Goal: Task Accomplishment & Management: Use online tool/utility

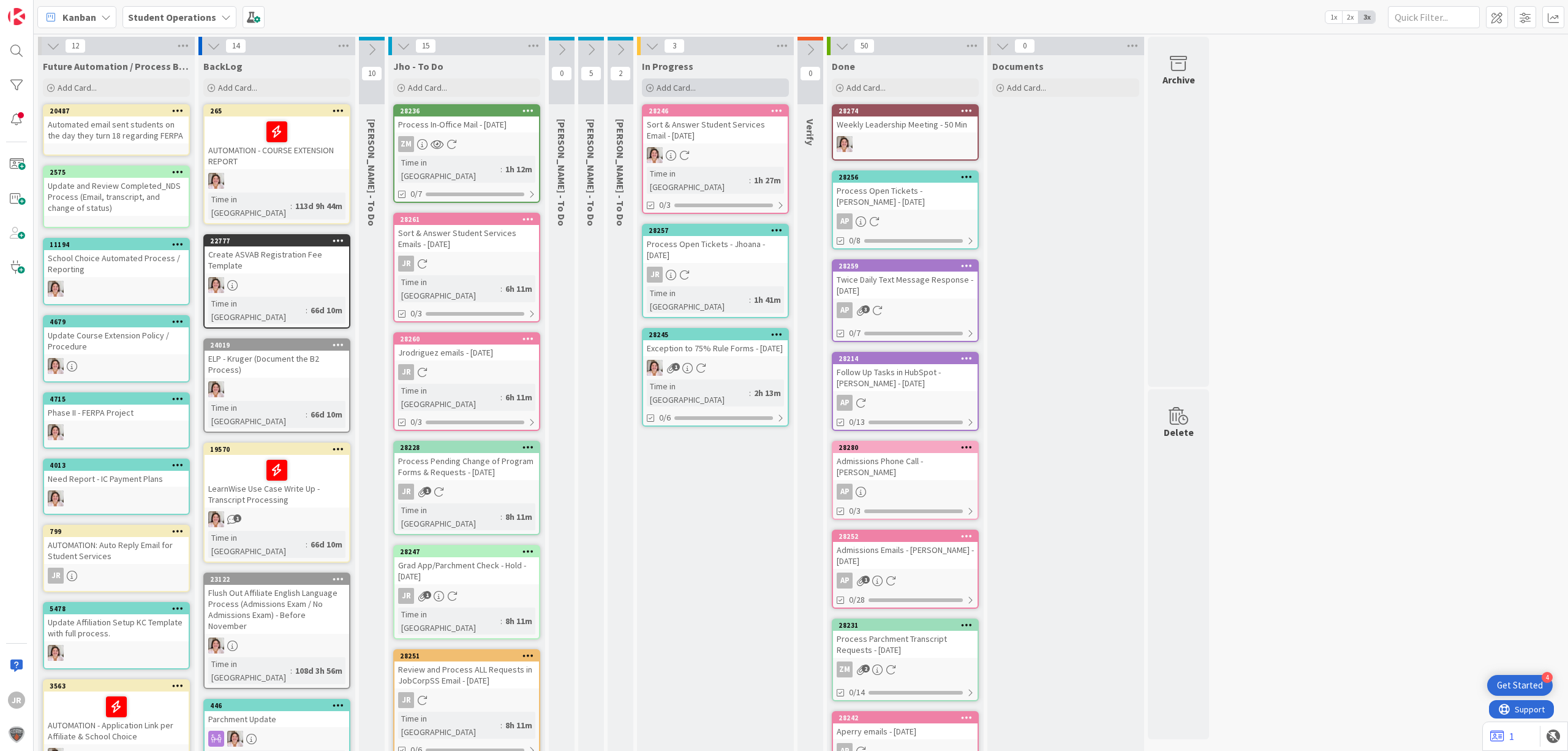
click at [732, 83] on div "Add Card..." at bounding box center [715, 87] width 147 height 18
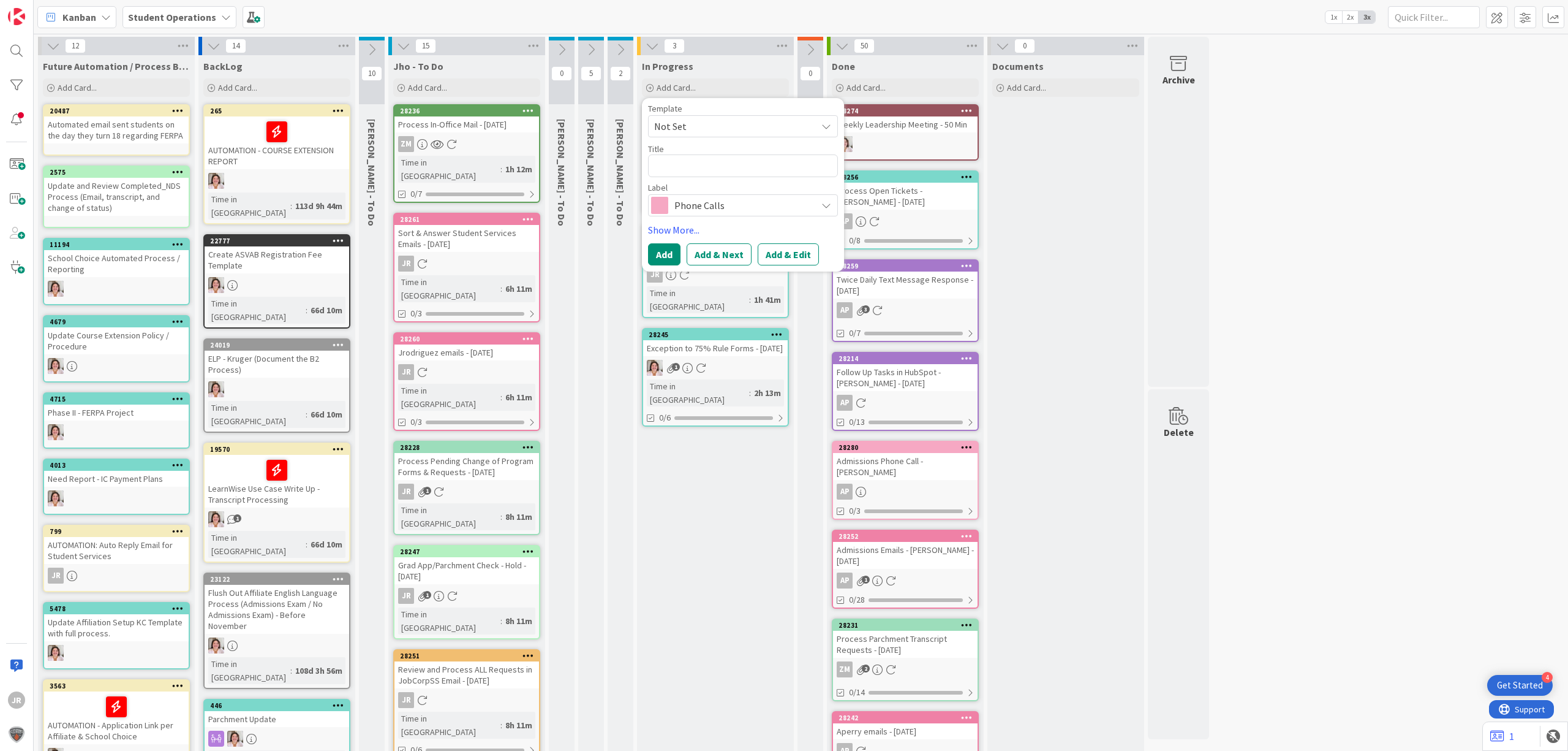
click at [730, 117] on span "Not Set" at bounding box center [743, 126] width 190 height 22
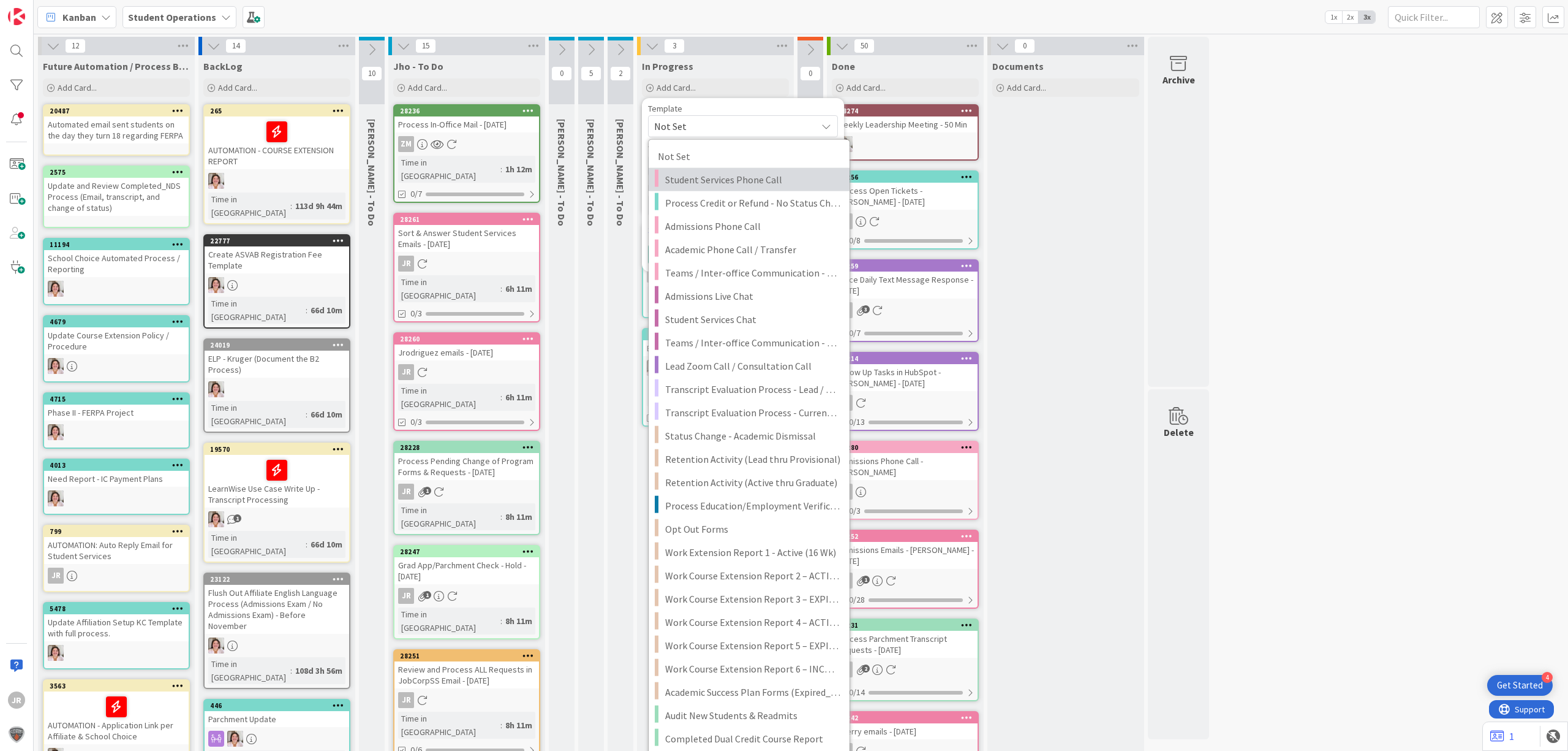
click at [740, 172] on span "Student Services Phone Call" at bounding box center [753, 179] width 175 height 16
type textarea "x"
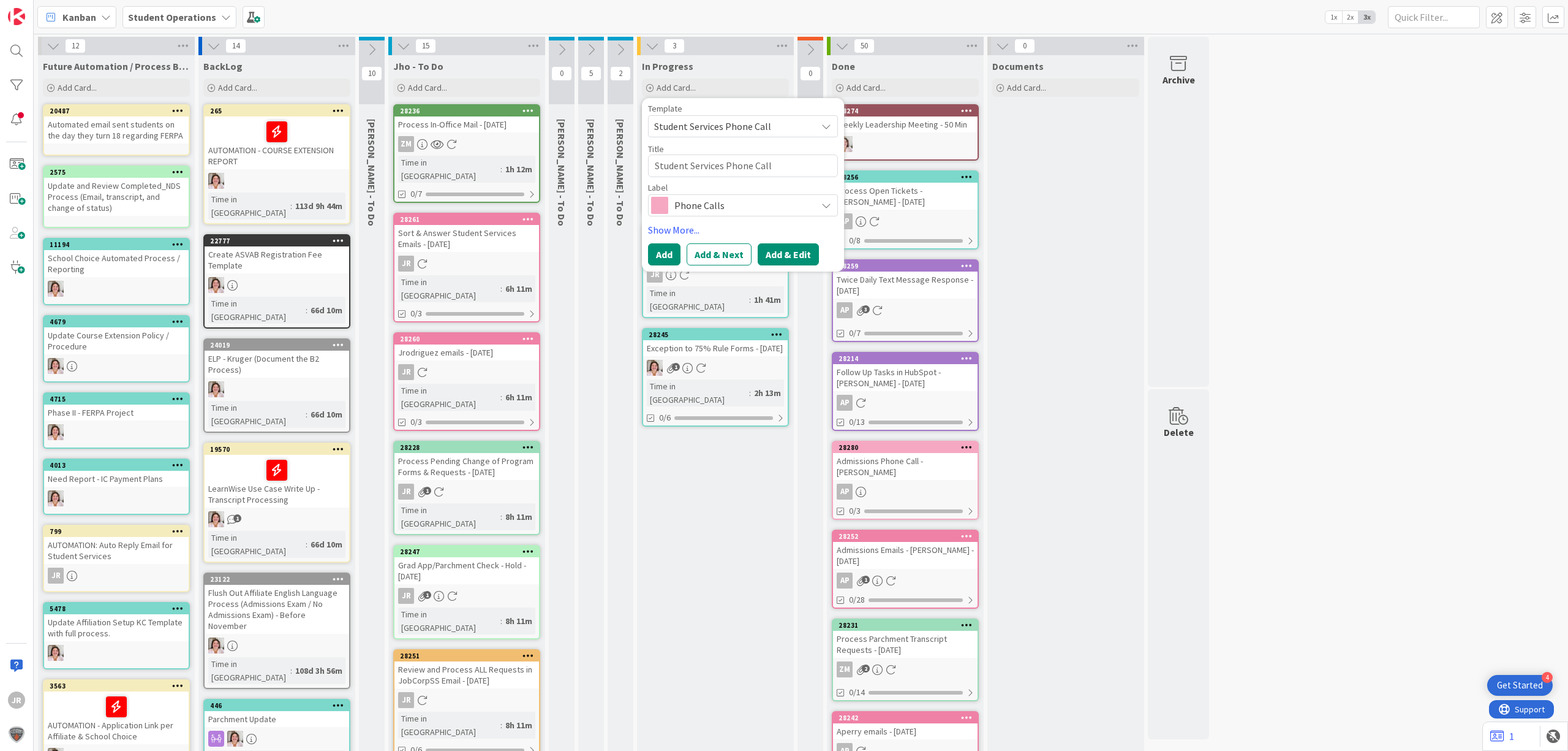
click at [774, 251] on button "Add & Edit" at bounding box center [788, 254] width 61 height 22
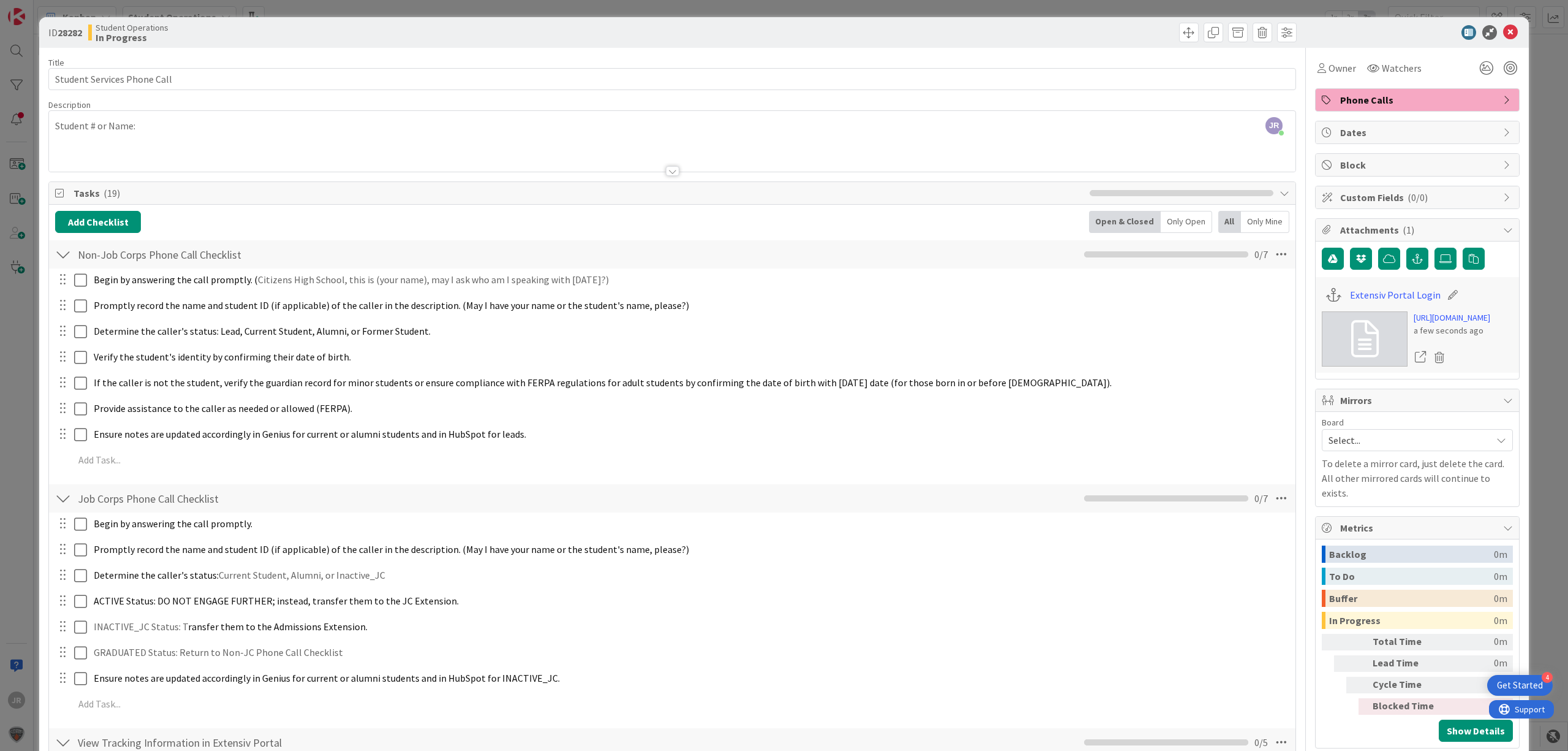
click at [179, 135] on div "JR [PERSON_NAME] joined 3 m ago Student # or Name:" at bounding box center [672, 141] width 1247 height 61
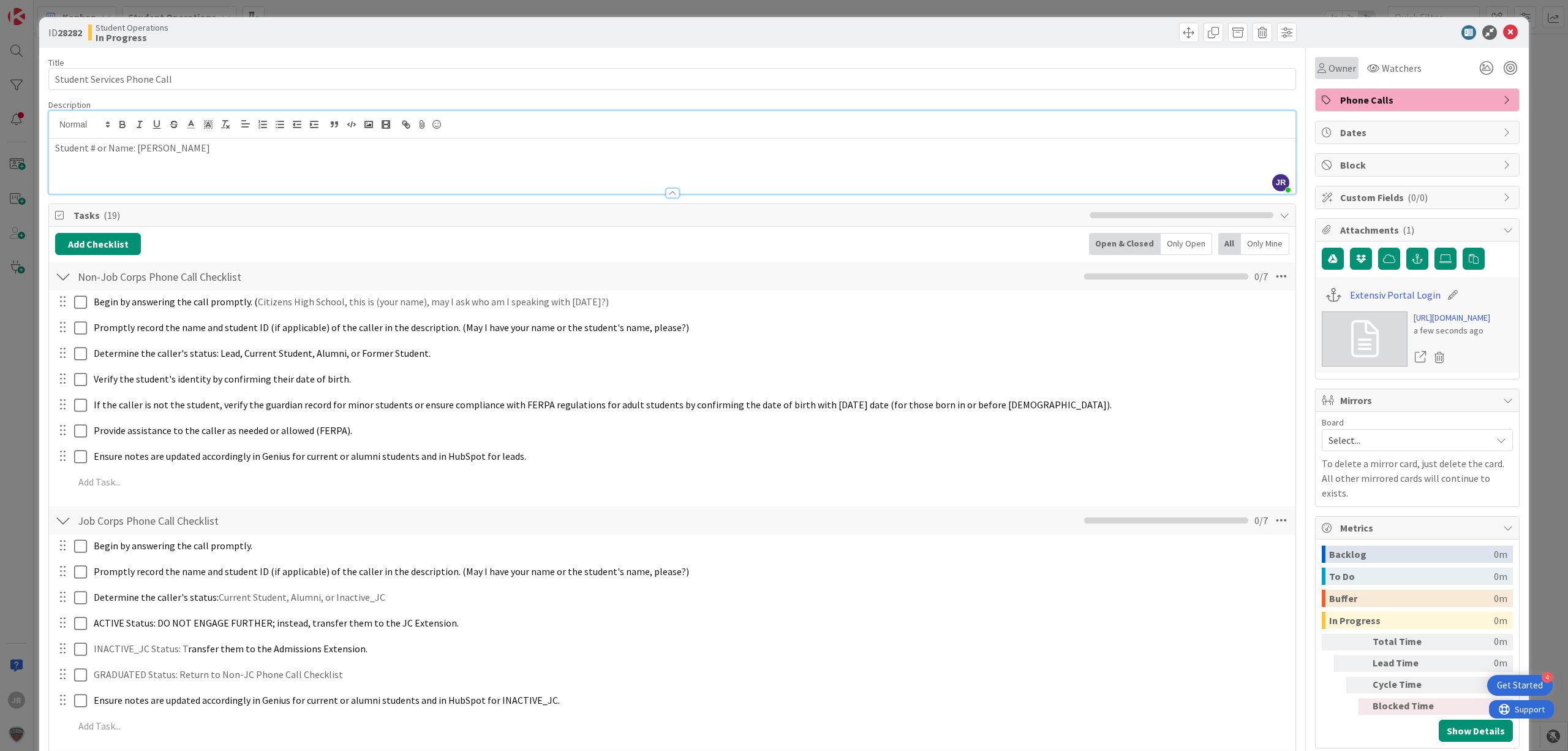
click at [1315, 77] on div "Owner" at bounding box center [1336, 68] width 44 height 22
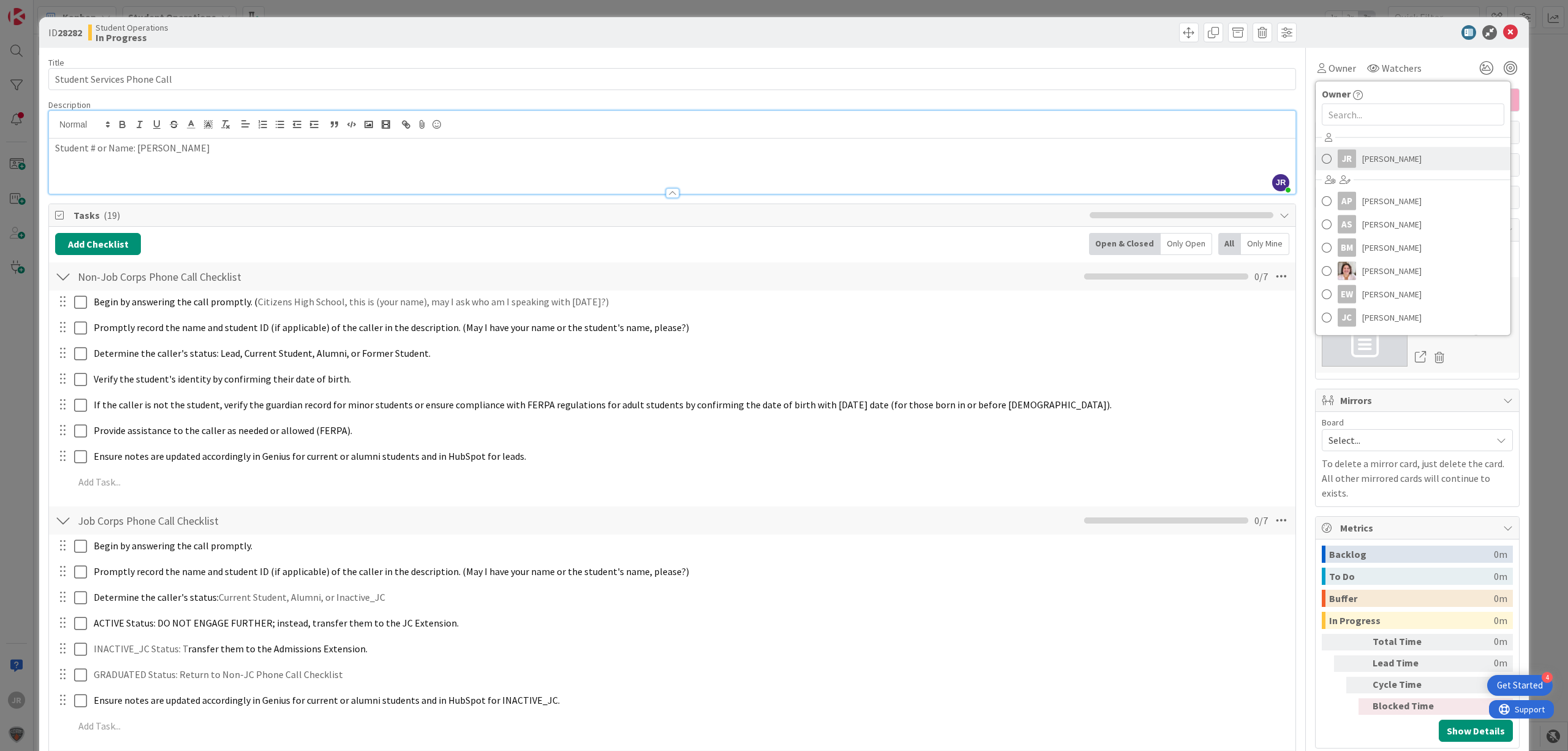
click at [1348, 160] on link "JR [PERSON_NAME]" at bounding box center [1413, 159] width 195 height 23
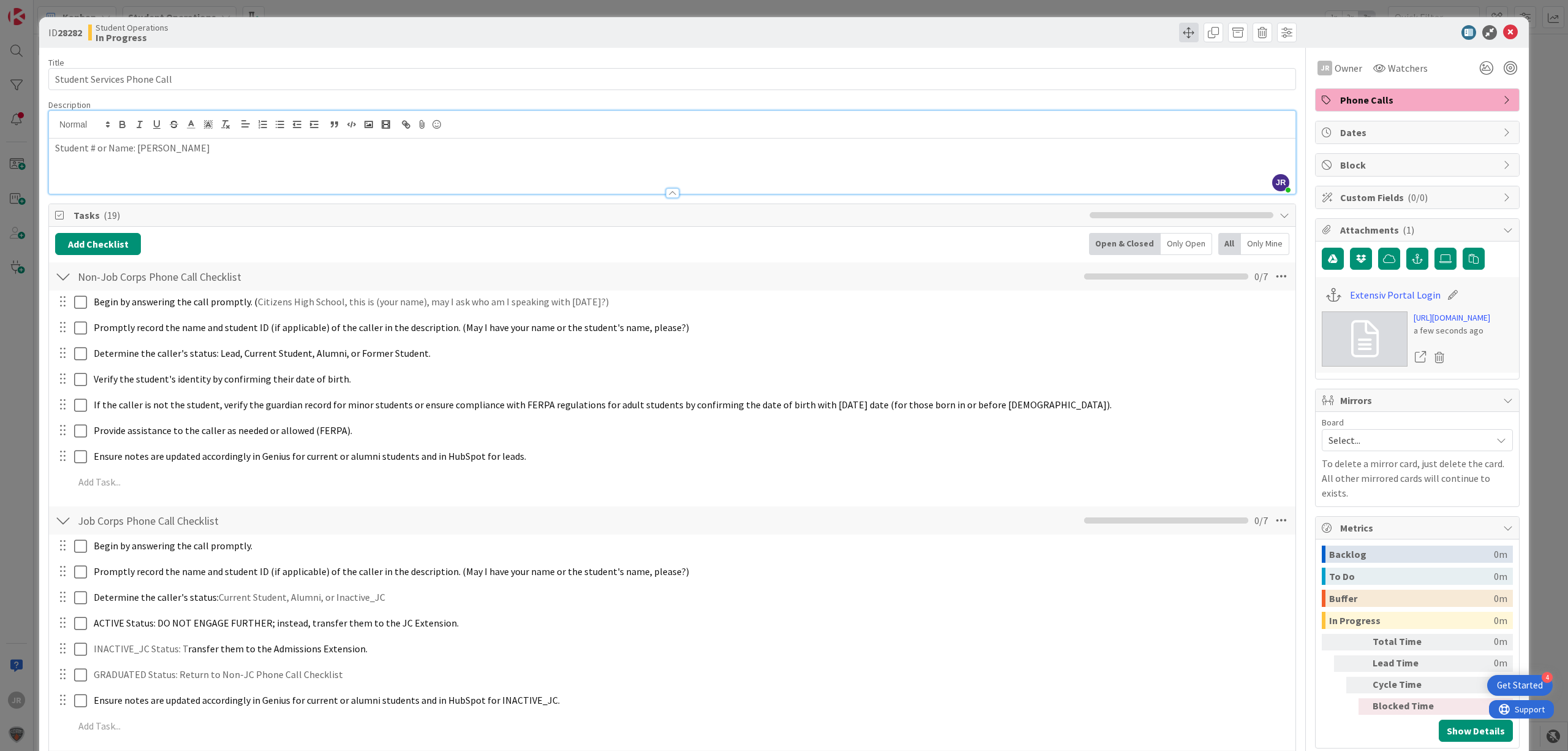
click at [1179, 35] on span at bounding box center [1189, 32] width 20 height 20
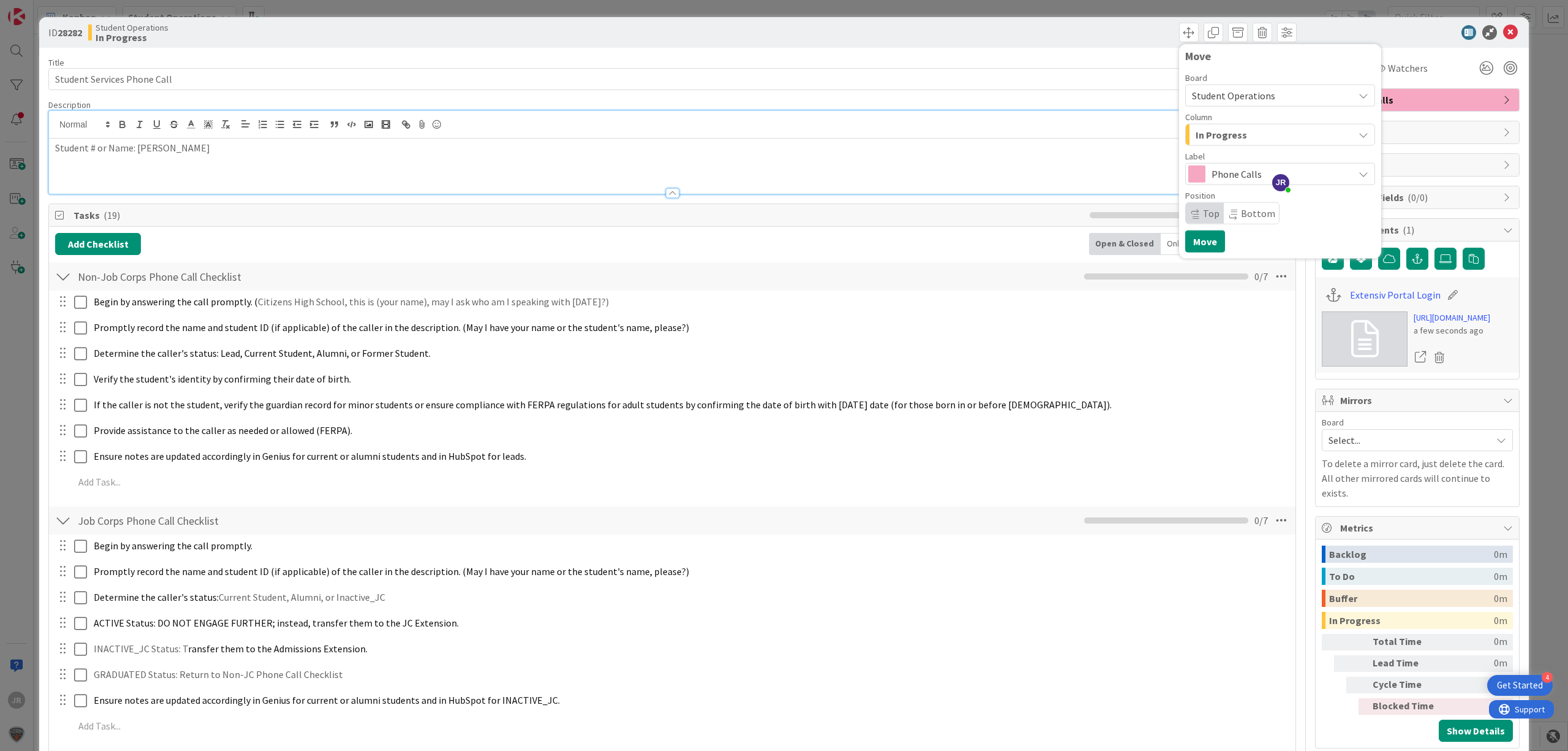
click at [1196, 140] on span "In Progress" at bounding box center [1221, 135] width 52 height 16
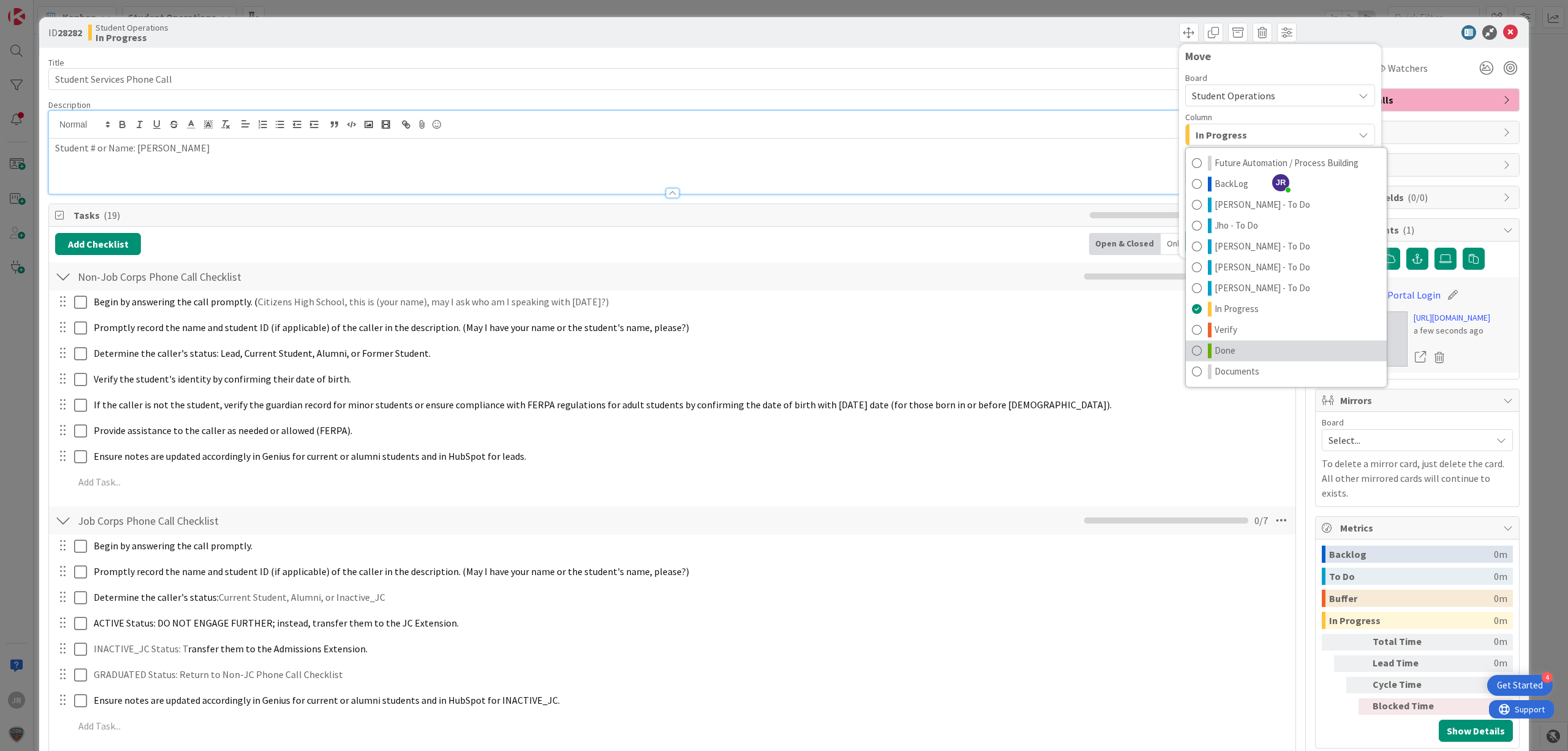
click at [1208, 351] on icon at bounding box center [1209, 350] width 4 height 15
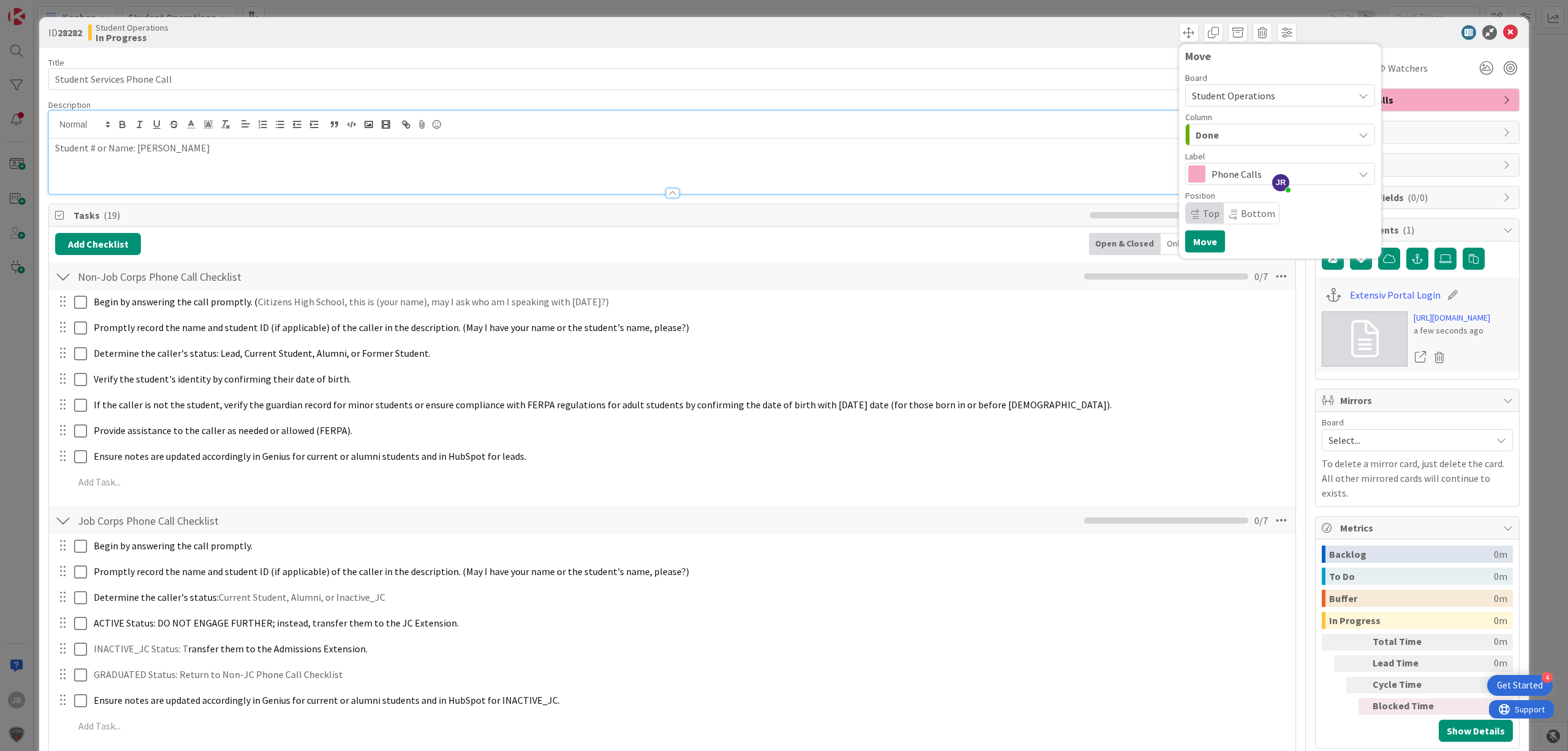
click at [270, 150] on p "Student # or Name: [PERSON_NAME]" at bounding box center [672, 148] width 1234 height 14
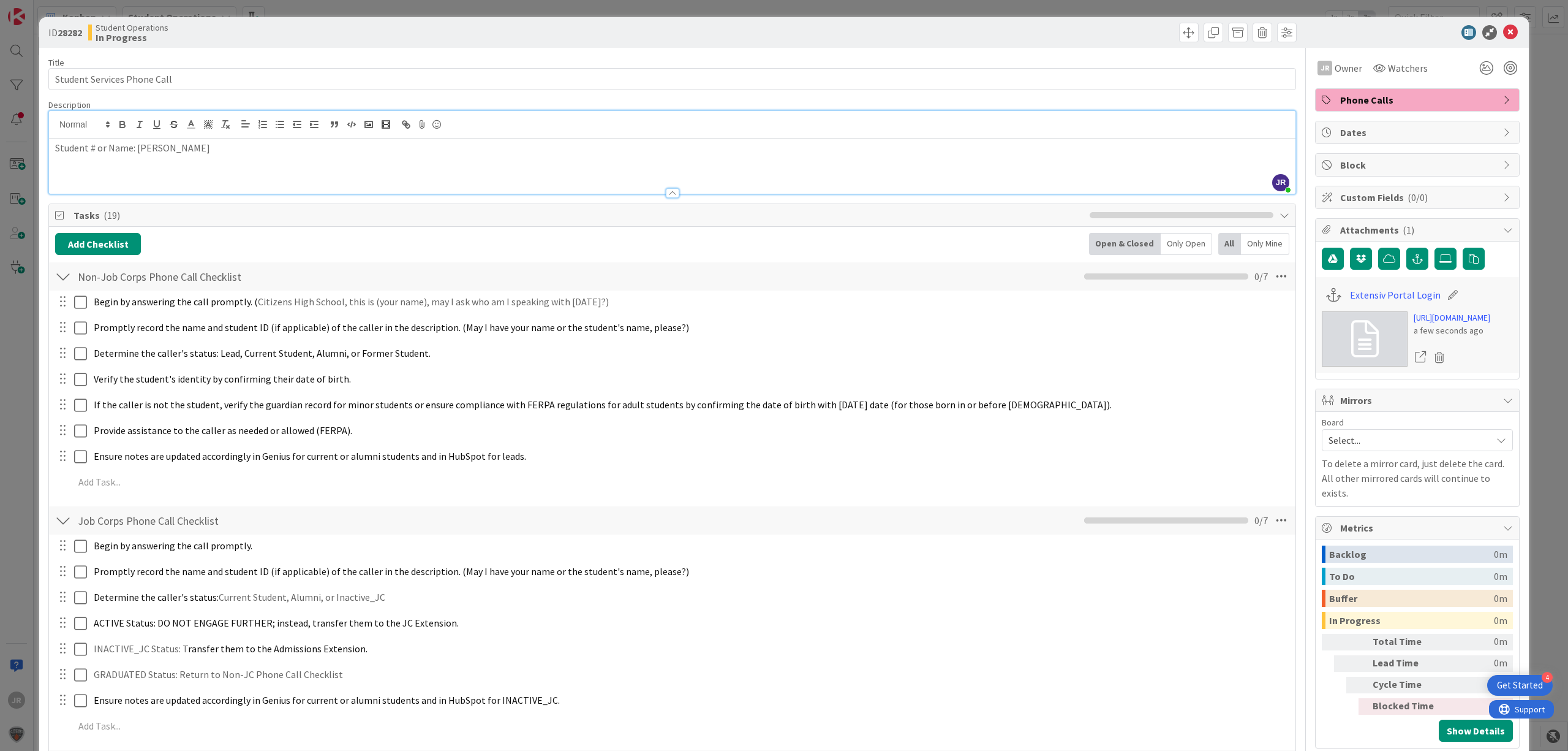
drag, startPoint x: 207, startPoint y: 148, endPoint x: 136, endPoint y: 153, distance: 71.2
click at [136, 153] on p "Student # or Name: [PERSON_NAME]" at bounding box center [672, 148] width 1234 height 14
click at [227, 83] on input "Student Services Phone Call" at bounding box center [672, 79] width 1247 height 22
paste input "[PERSON_NAME]"
type input "Student Services Phone Call - [PERSON_NAME]"
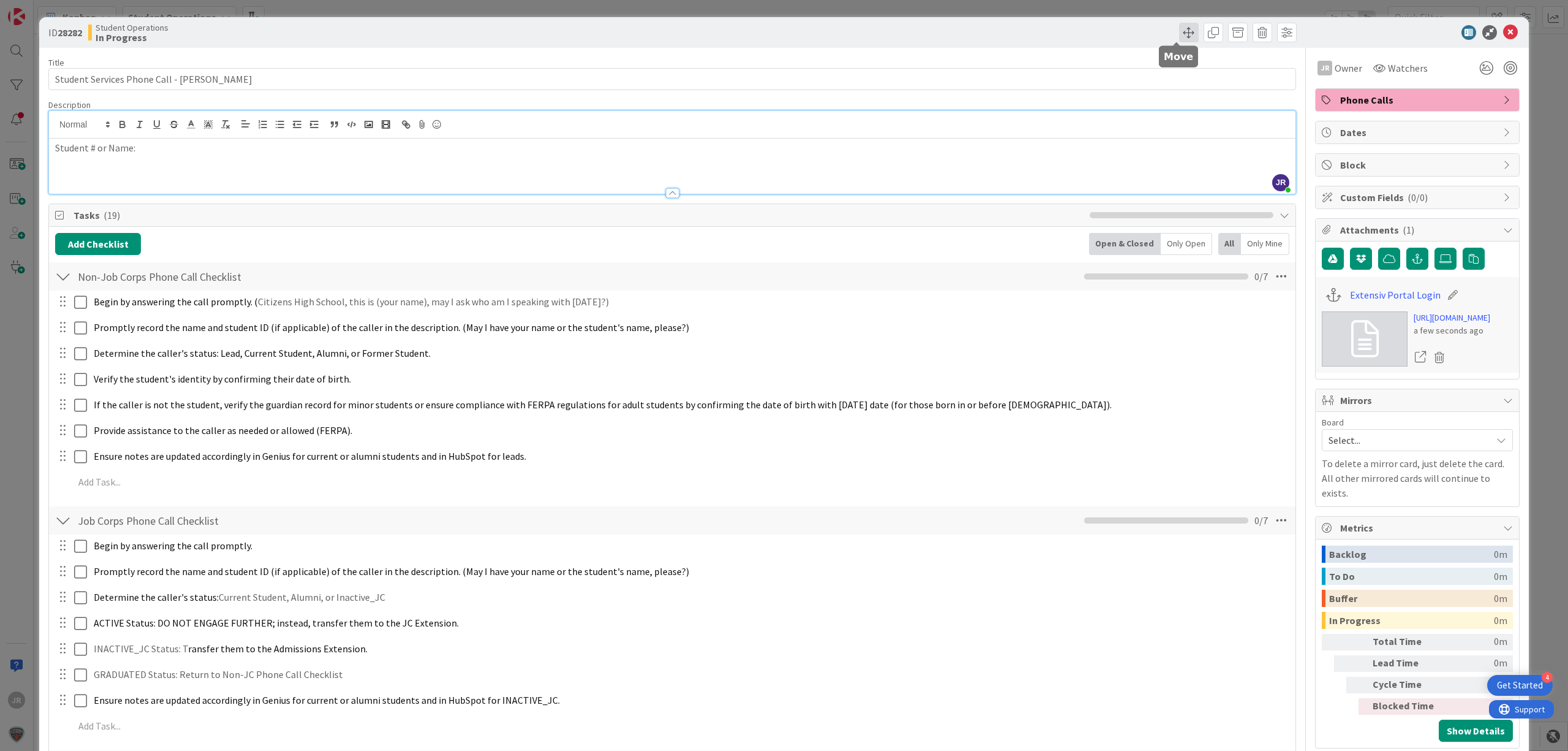
click at [1179, 33] on span at bounding box center [1189, 32] width 20 height 20
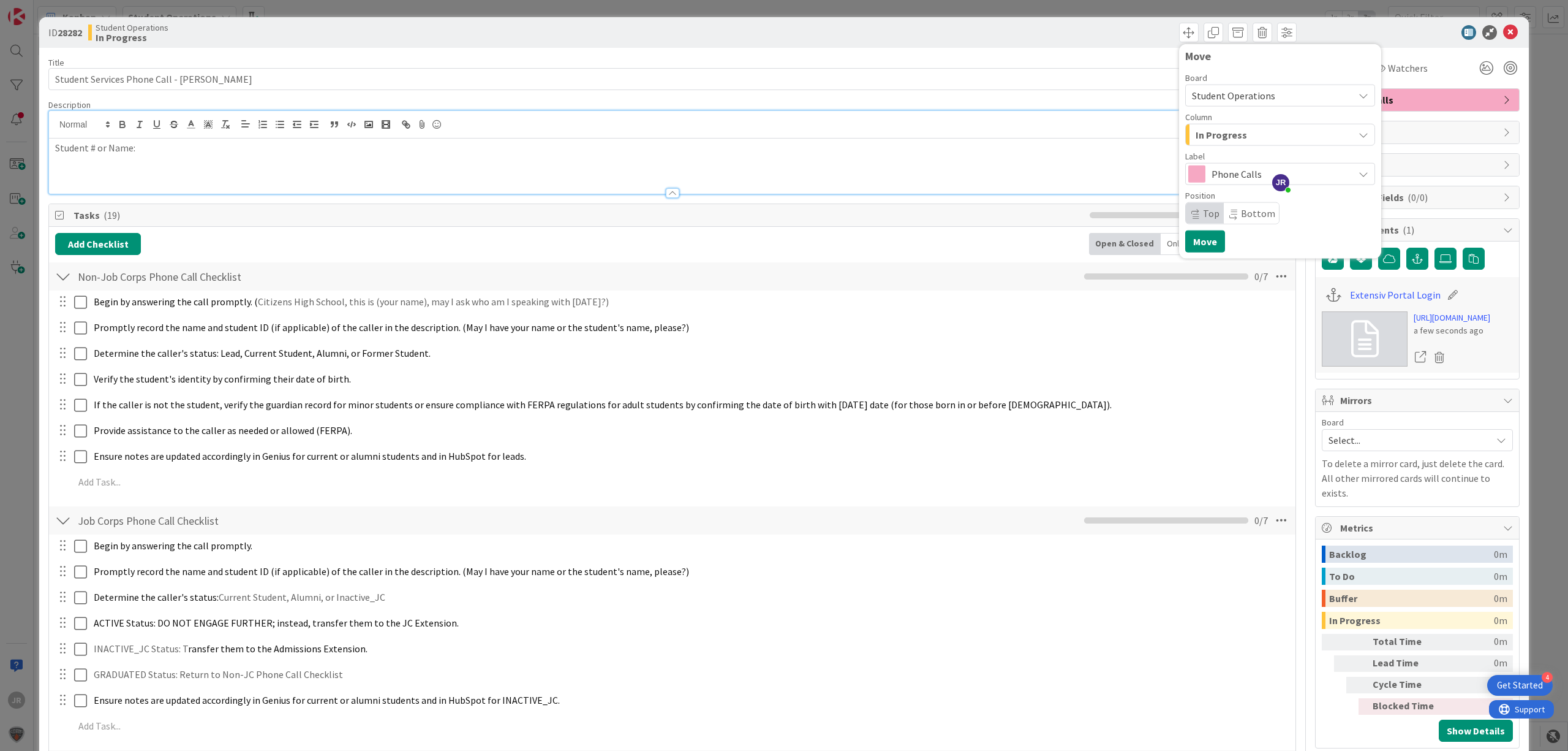
click at [1196, 135] on span "In Progress" at bounding box center [1221, 135] width 52 height 16
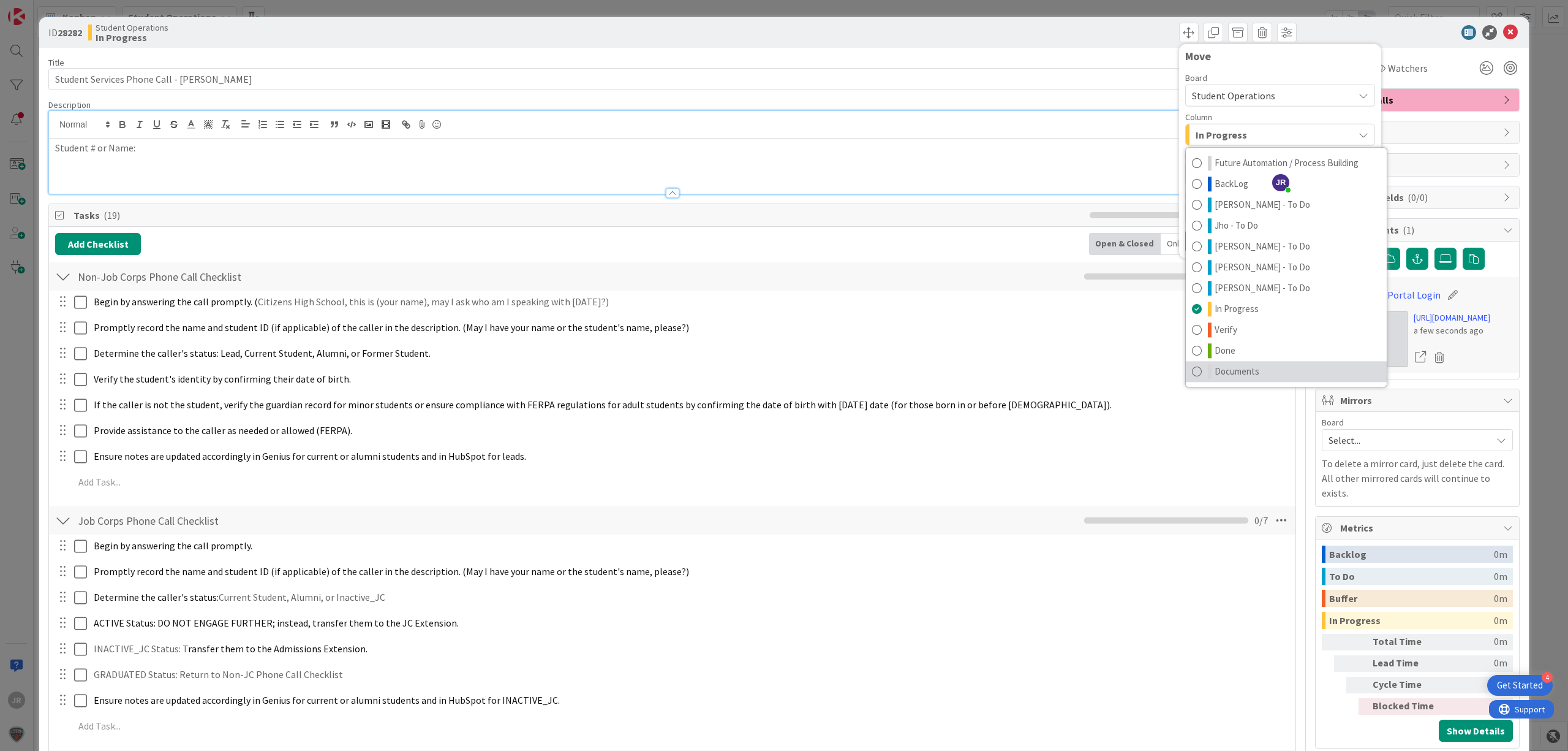
click at [1220, 364] on span "Documents" at bounding box center [1237, 371] width 45 height 15
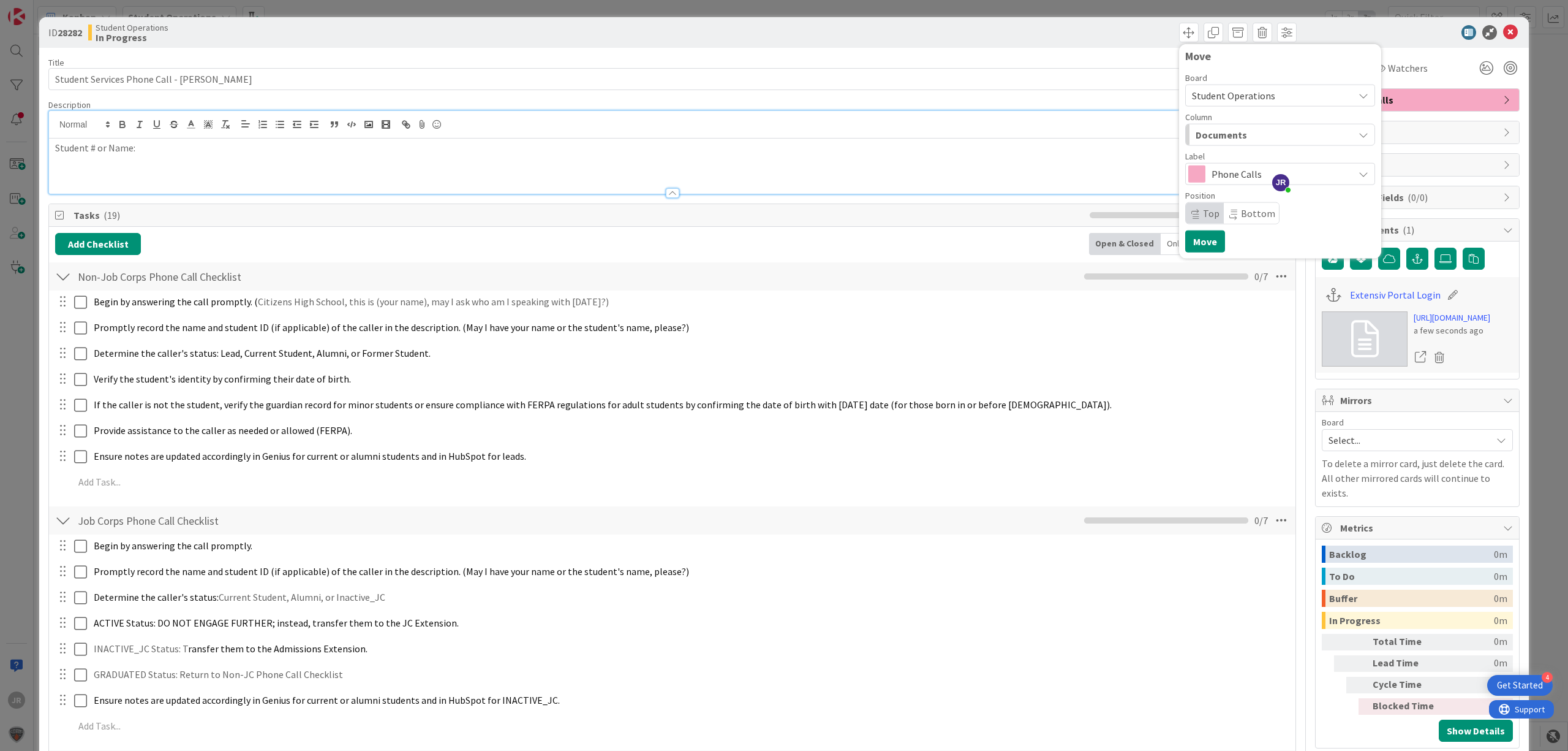
click at [1216, 129] on span "Documents" at bounding box center [1221, 135] width 52 height 16
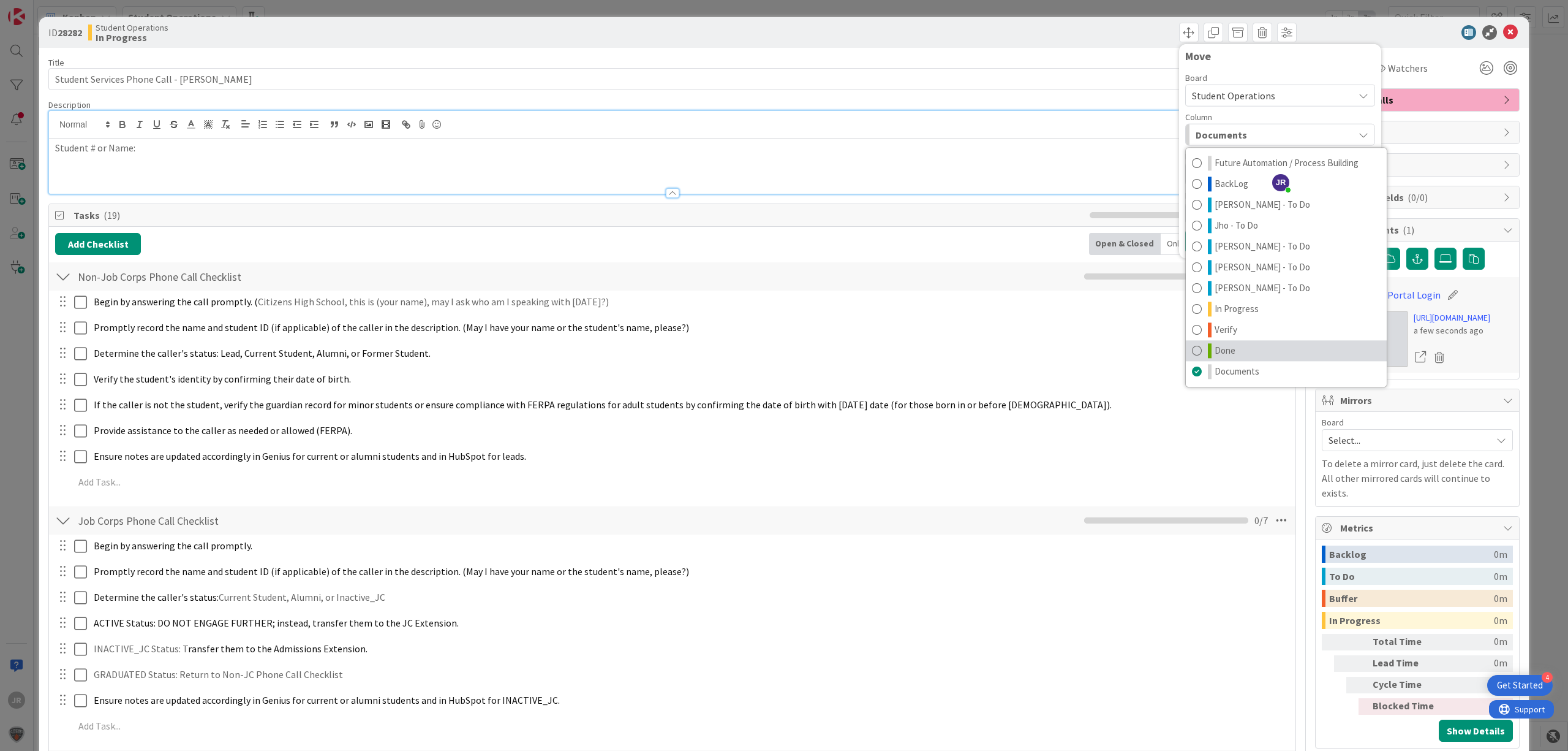
click at [1226, 345] on link "Done" at bounding box center [1286, 351] width 201 height 21
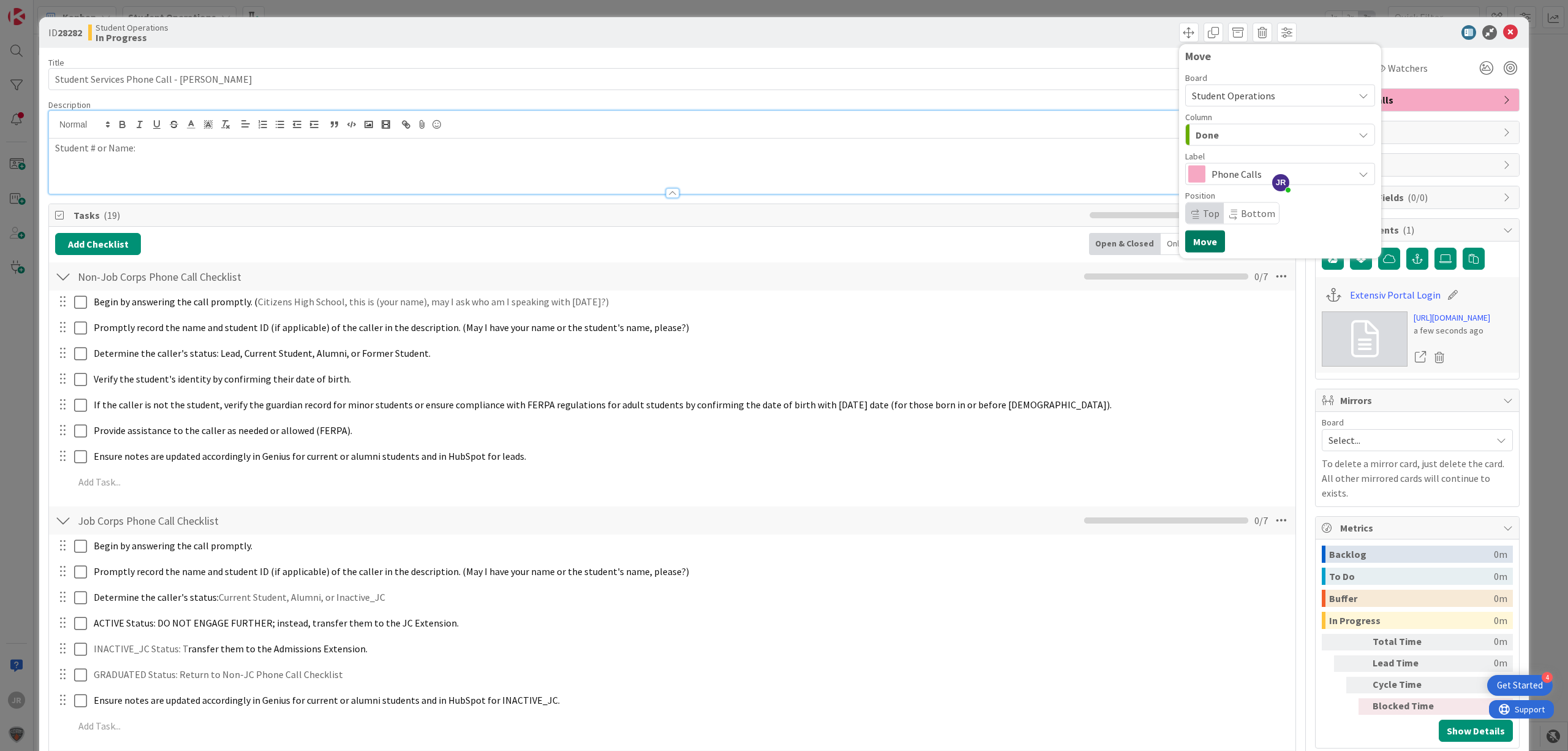
click at [1189, 245] on button "Move" at bounding box center [1205, 241] width 40 height 22
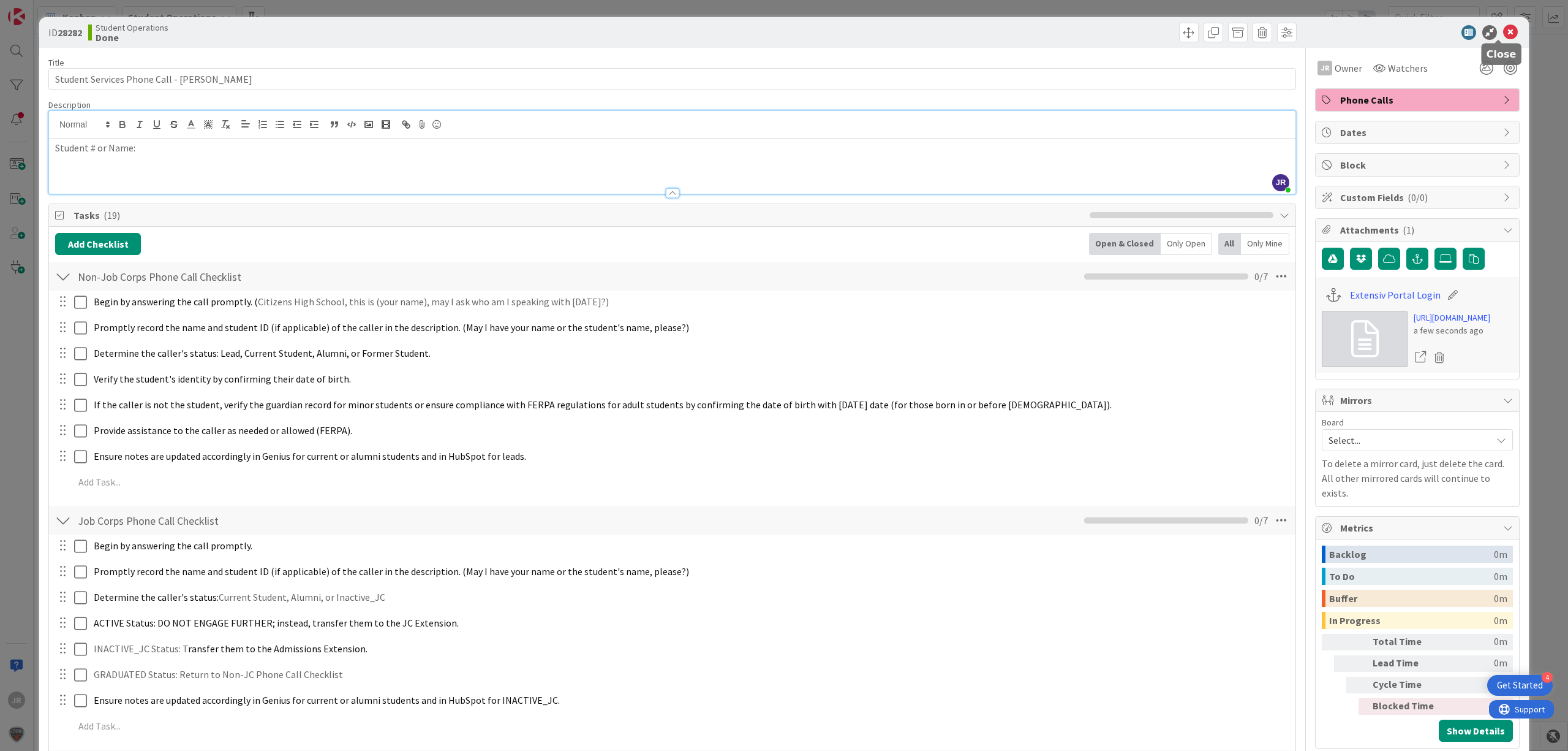
drag, startPoint x: 1491, startPoint y: 32, endPoint x: 1470, endPoint y: 42, distance: 23.3
click at [1503, 32] on icon at bounding box center [1510, 32] width 15 height 15
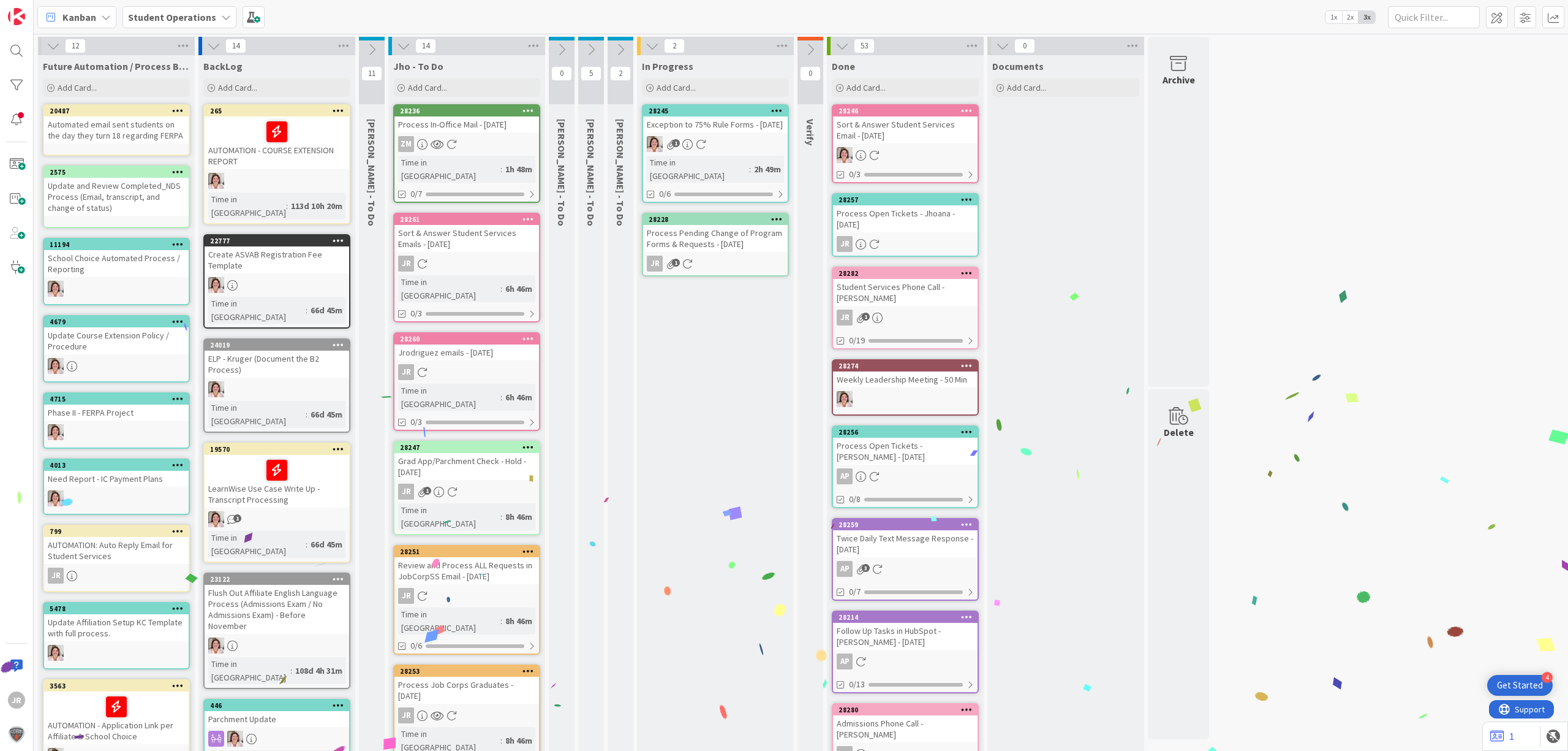
click at [723, 232] on div "Process Pending Change of Program Forms & Requests - [DATE]" at bounding box center [715, 238] width 145 height 27
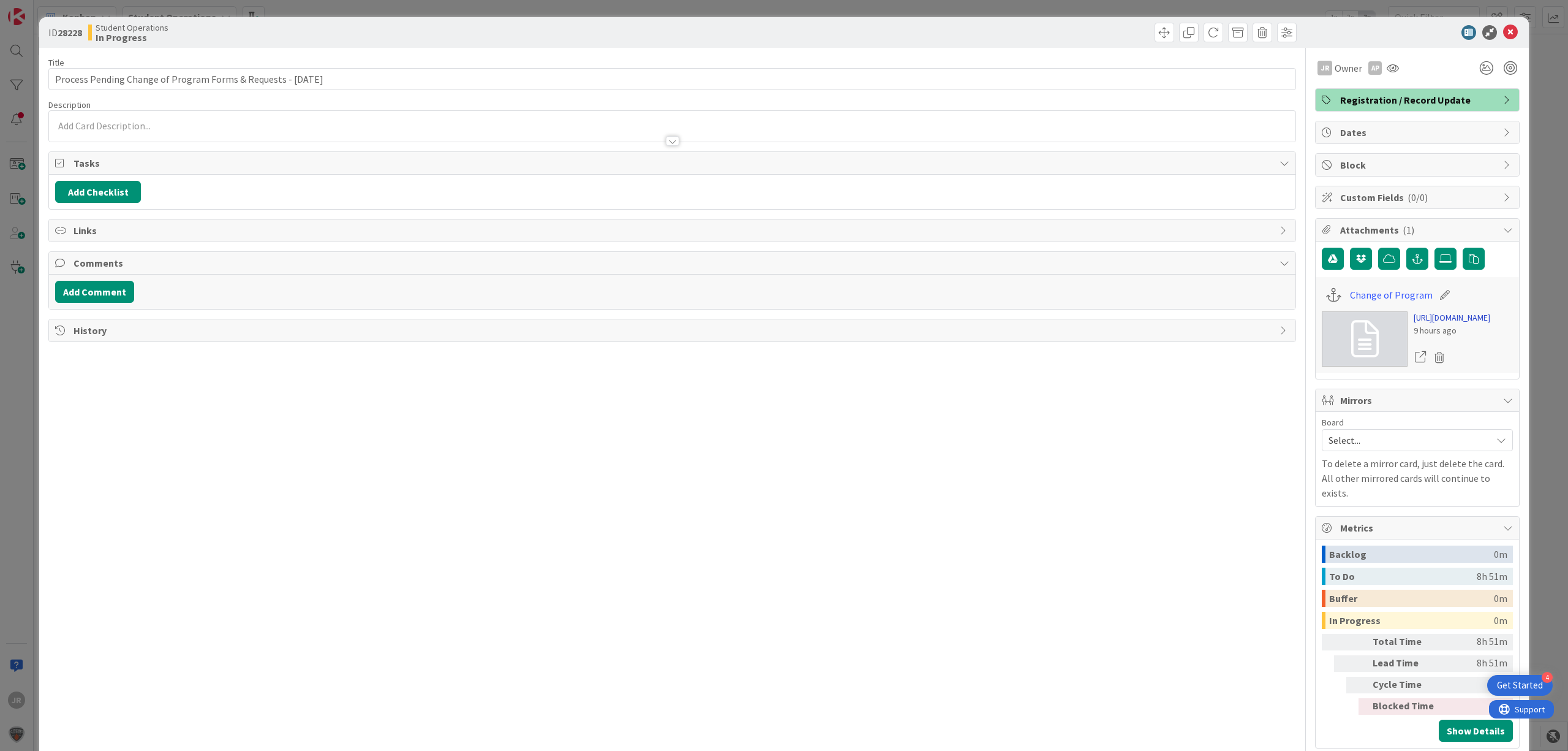
click at [1446, 324] on link "[URL][DOMAIN_NAME]" at bounding box center [1451, 318] width 76 height 13
click at [1155, 40] on span at bounding box center [1164, 32] width 20 height 20
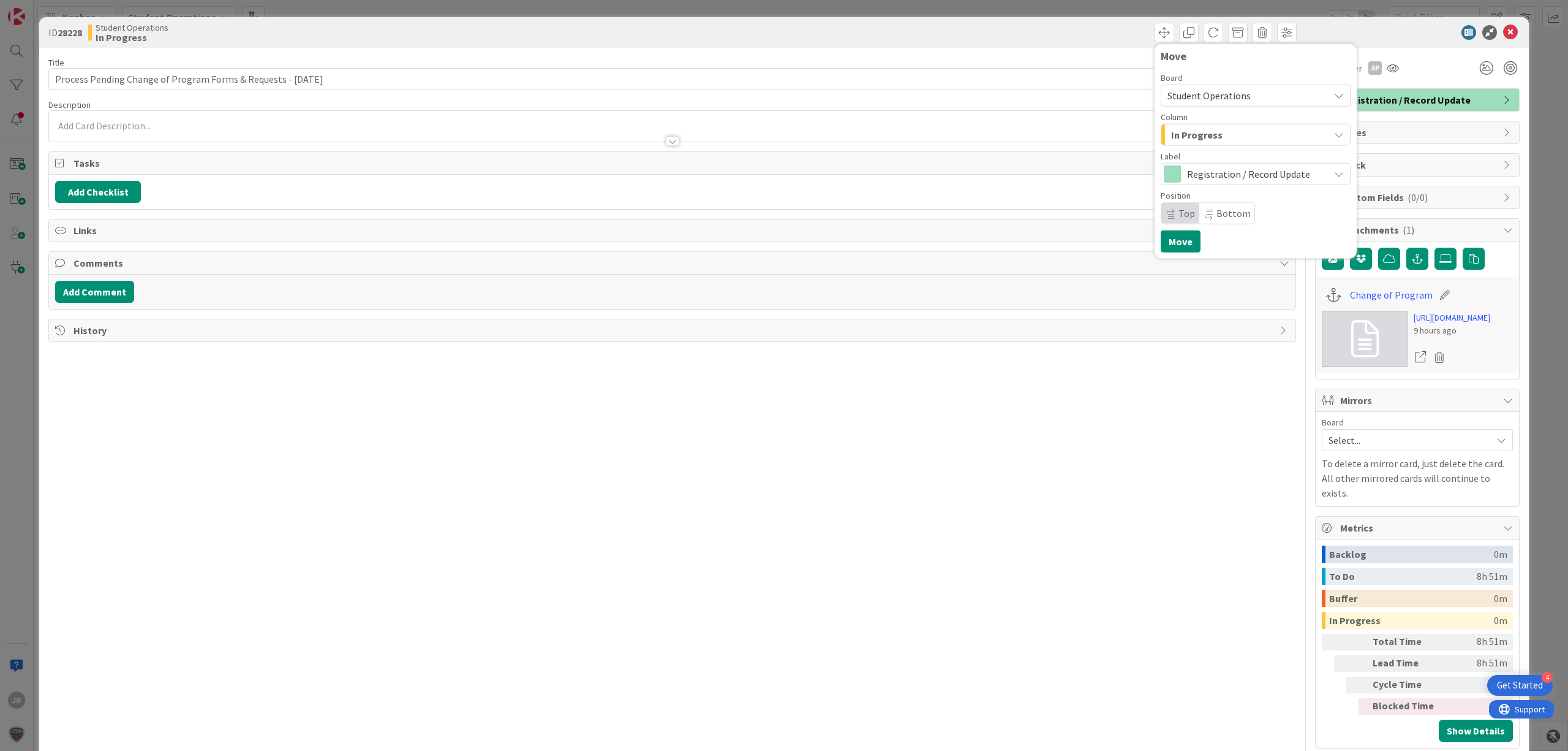
click at [1184, 138] on span "In Progress" at bounding box center [1197, 135] width 52 height 16
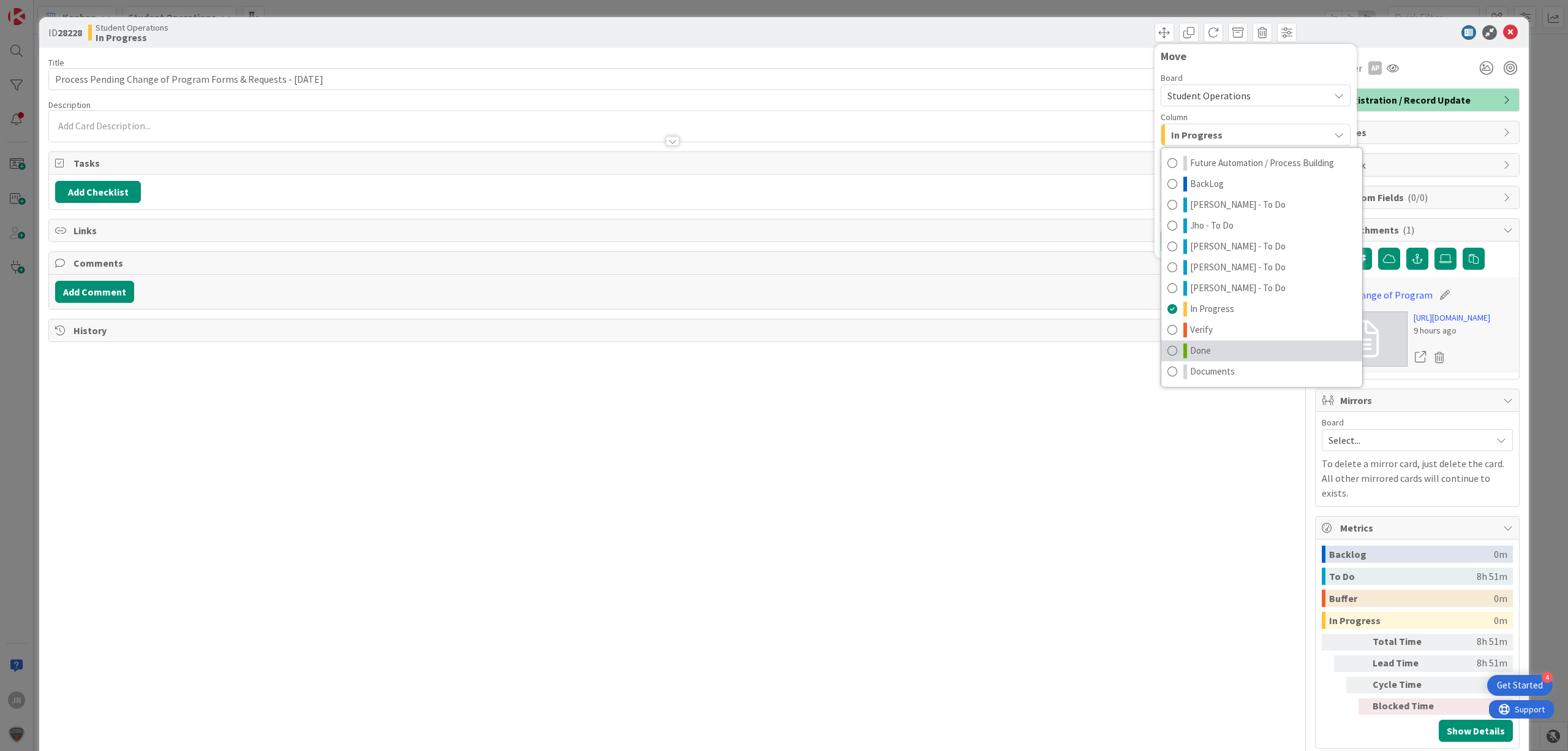
click at [1219, 354] on link "Done" at bounding box center [1262, 351] width 201 height 21
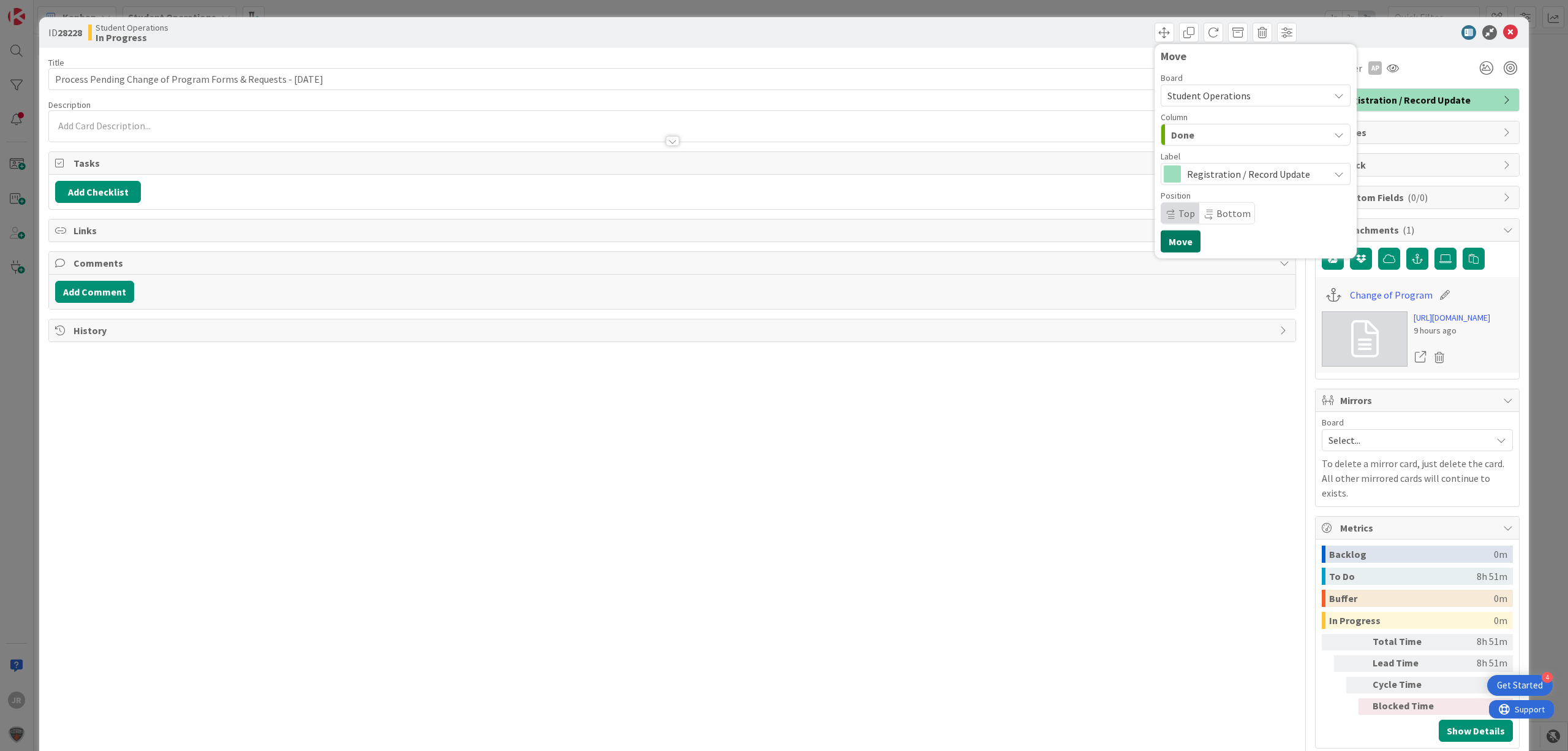
click at [1166, 246] on button "Move" at bounding box center [1180, 241] width 40 height 22
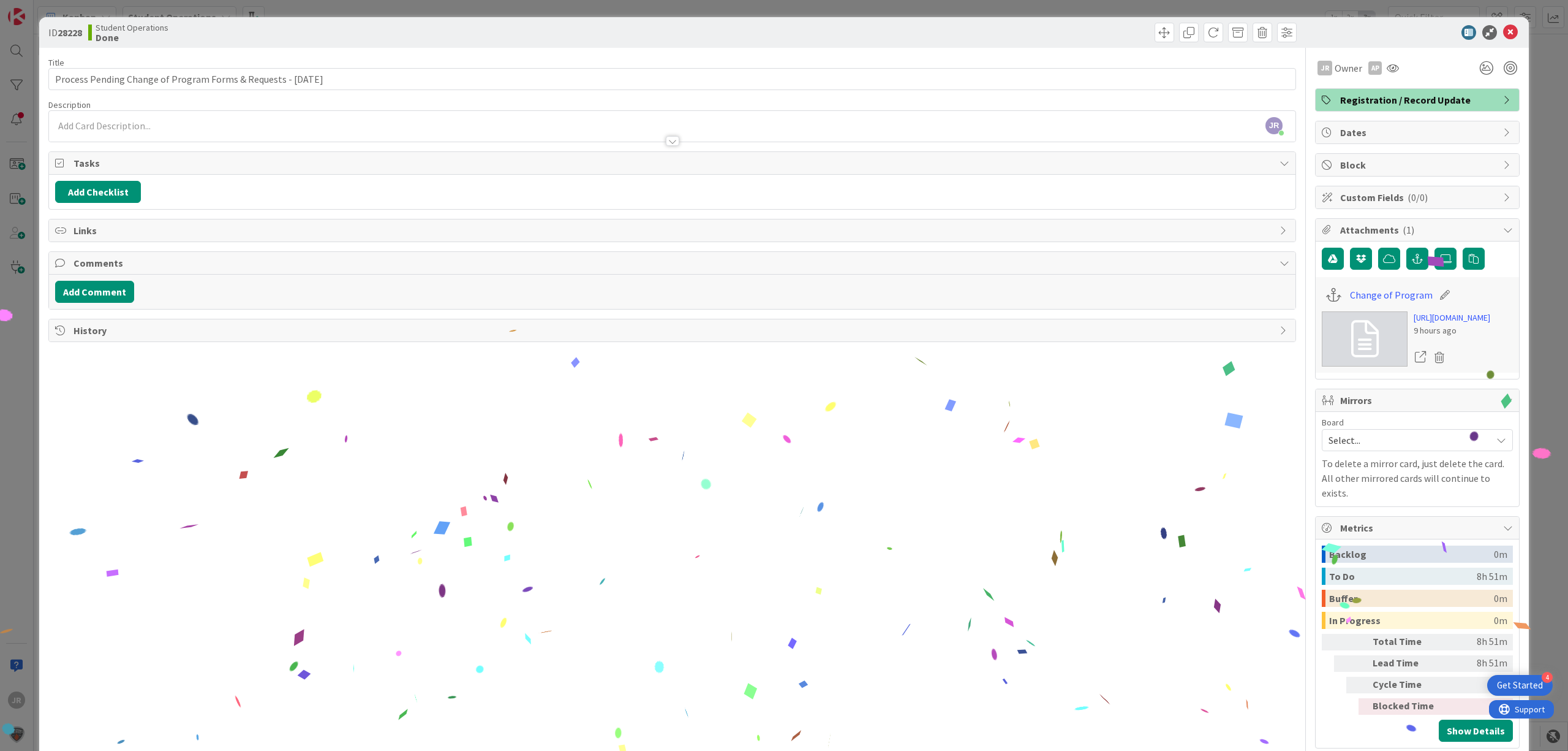
click at [833, 3] on div "ID 28228 Student Operations Done Move Move Title 63 / 128 Process Pending Chang…" at bounding box center [784, 375] width 1568 height 751
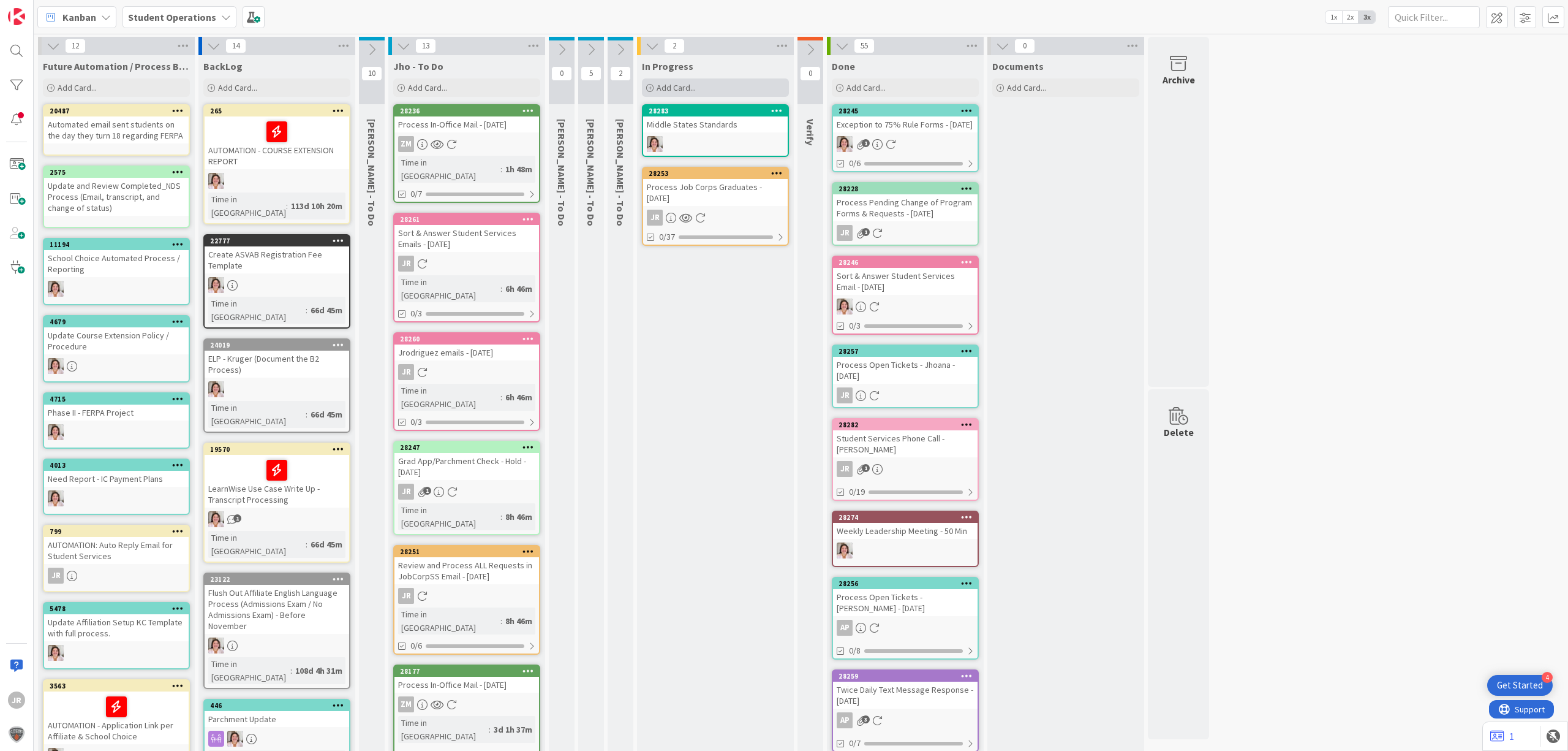
click at [682, 82] on span "Add Card..." at bounding box center [676, 87] width 39 height 11
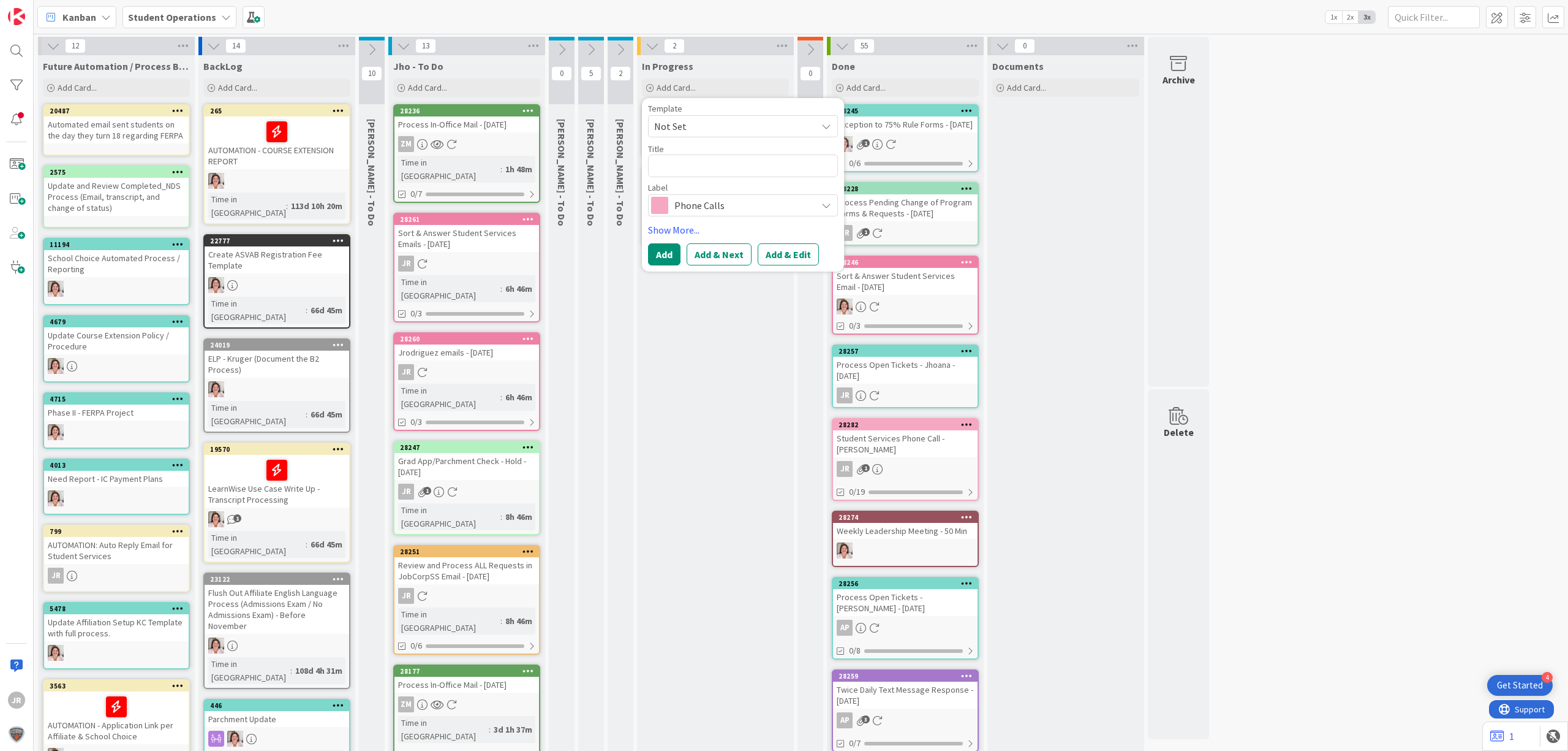
click at [771, 123] on span "Not Set" at bounding box center [730, 126] width 153 height 16
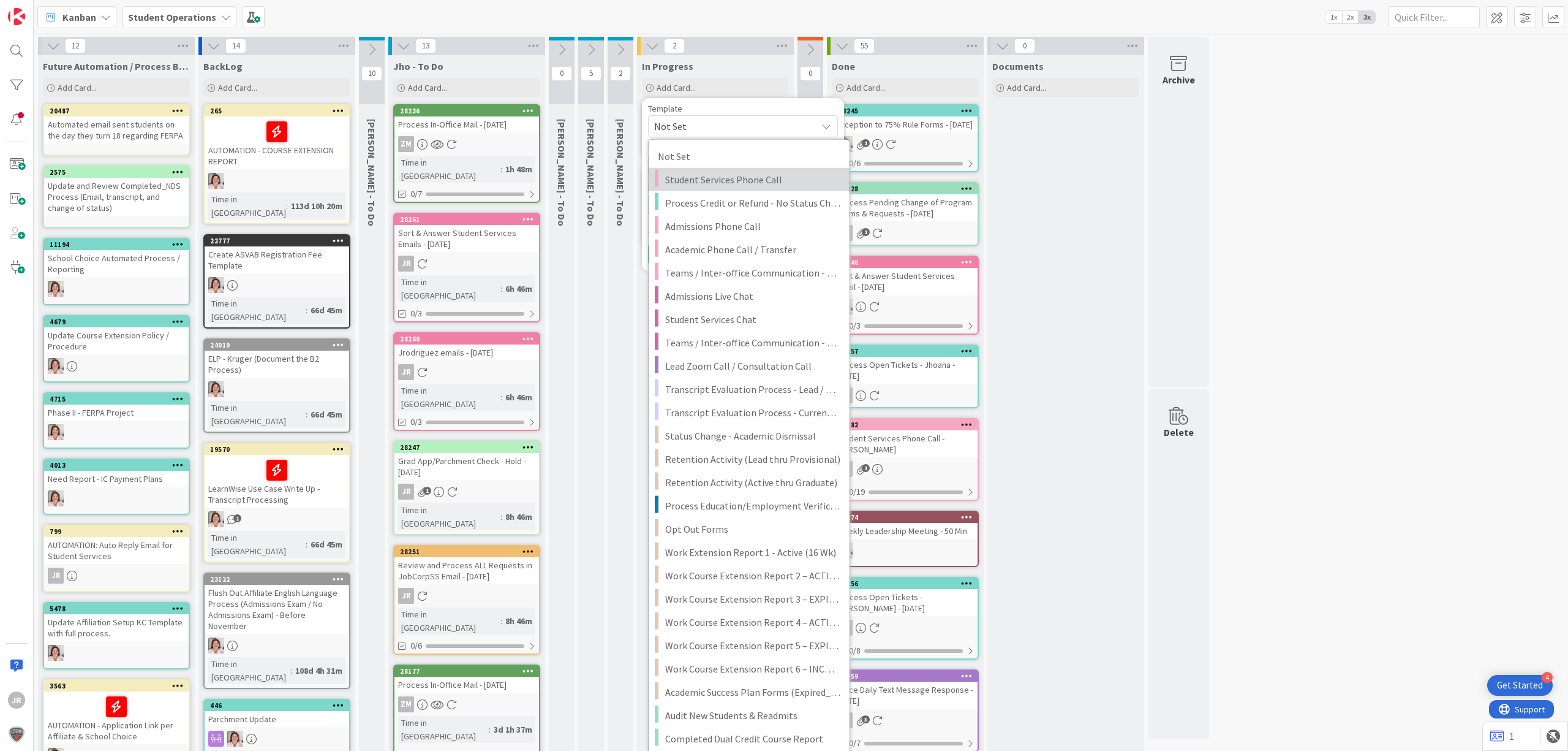
click at [761, 180] on span "Student Services Phone Call" at bounding box center [753, 179] width 175 height 16
type textarea "x"
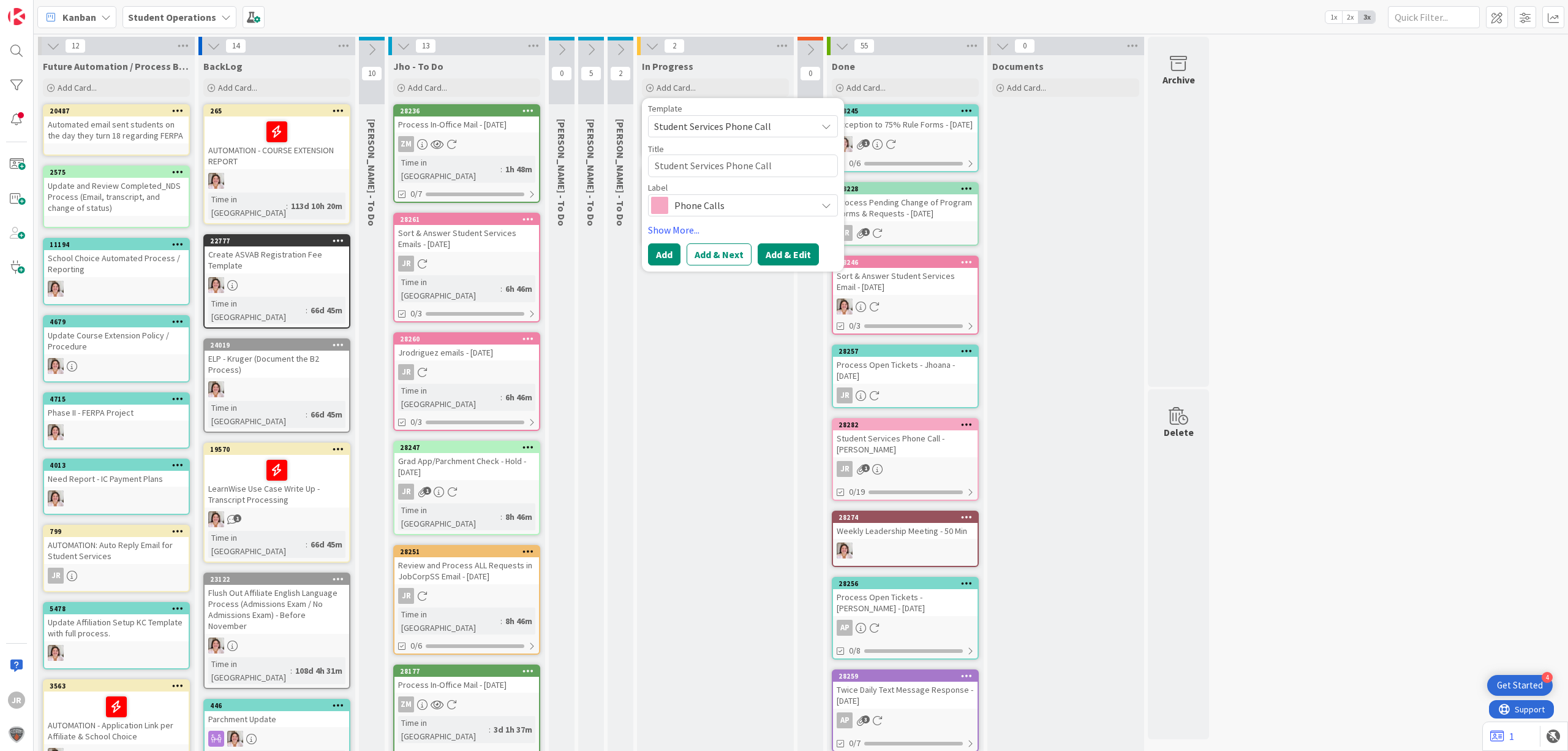
click at [784, 248] on button "Add & Edit" at bounding box center [788, 254] width 61 height 22
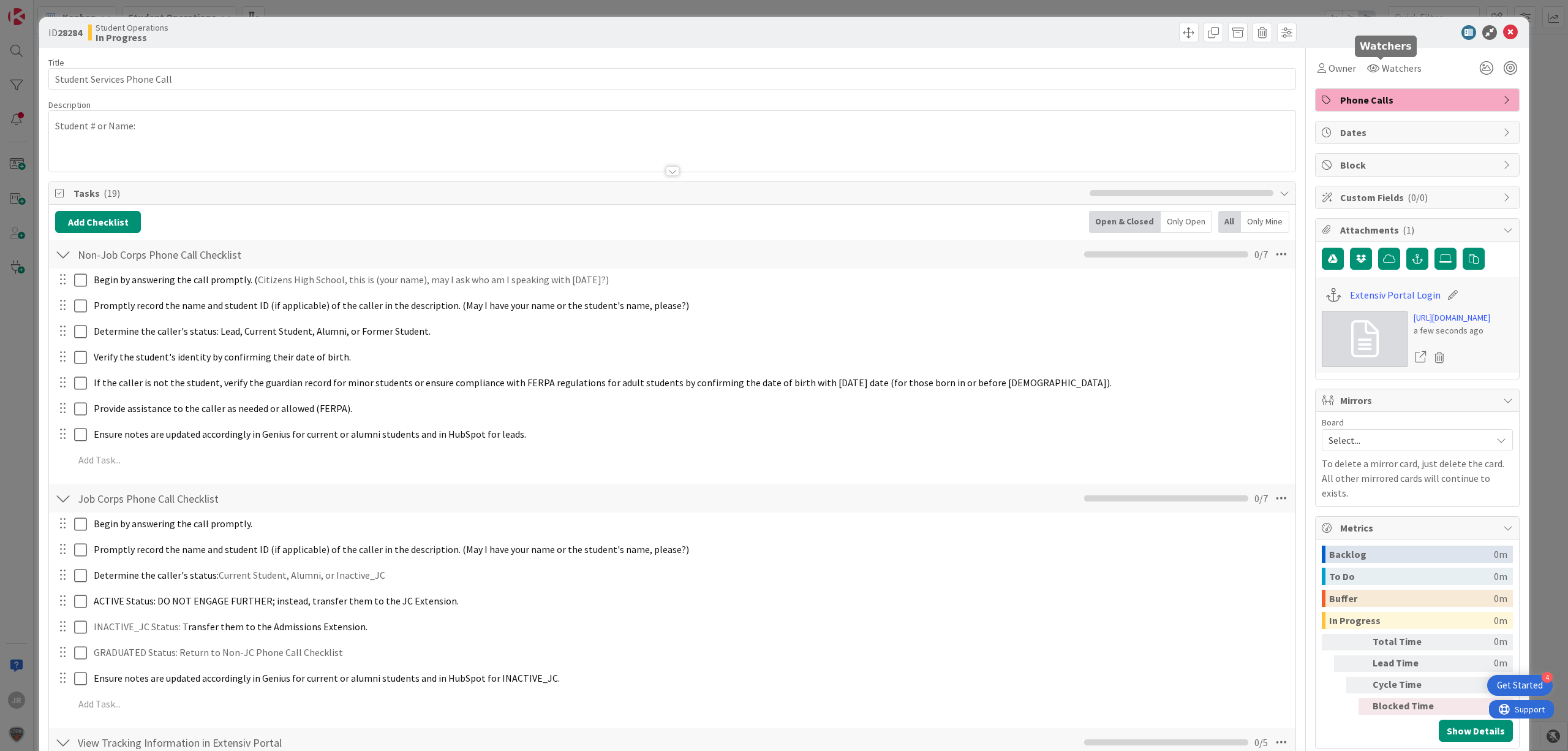
click at [1362, 69] on div "Watchers" at bounding box center [1394, 68] width 63 height 22
click at [1338, 69] on span "Owner" at bounding box center [1343, 68] width 28 height 15
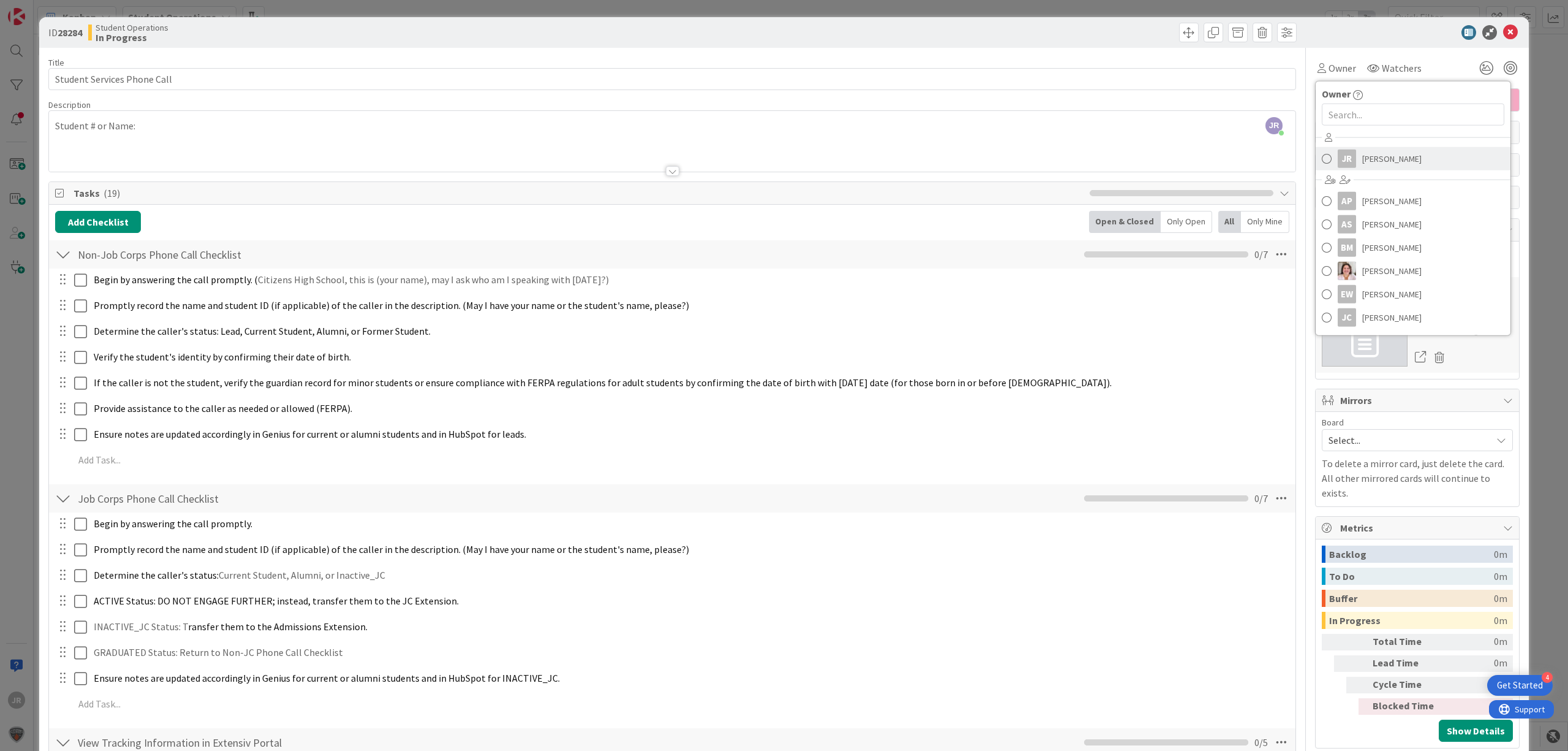
click at [1343, 157] on div "JR" at bounding box center [1346, 159] width 18 height 18
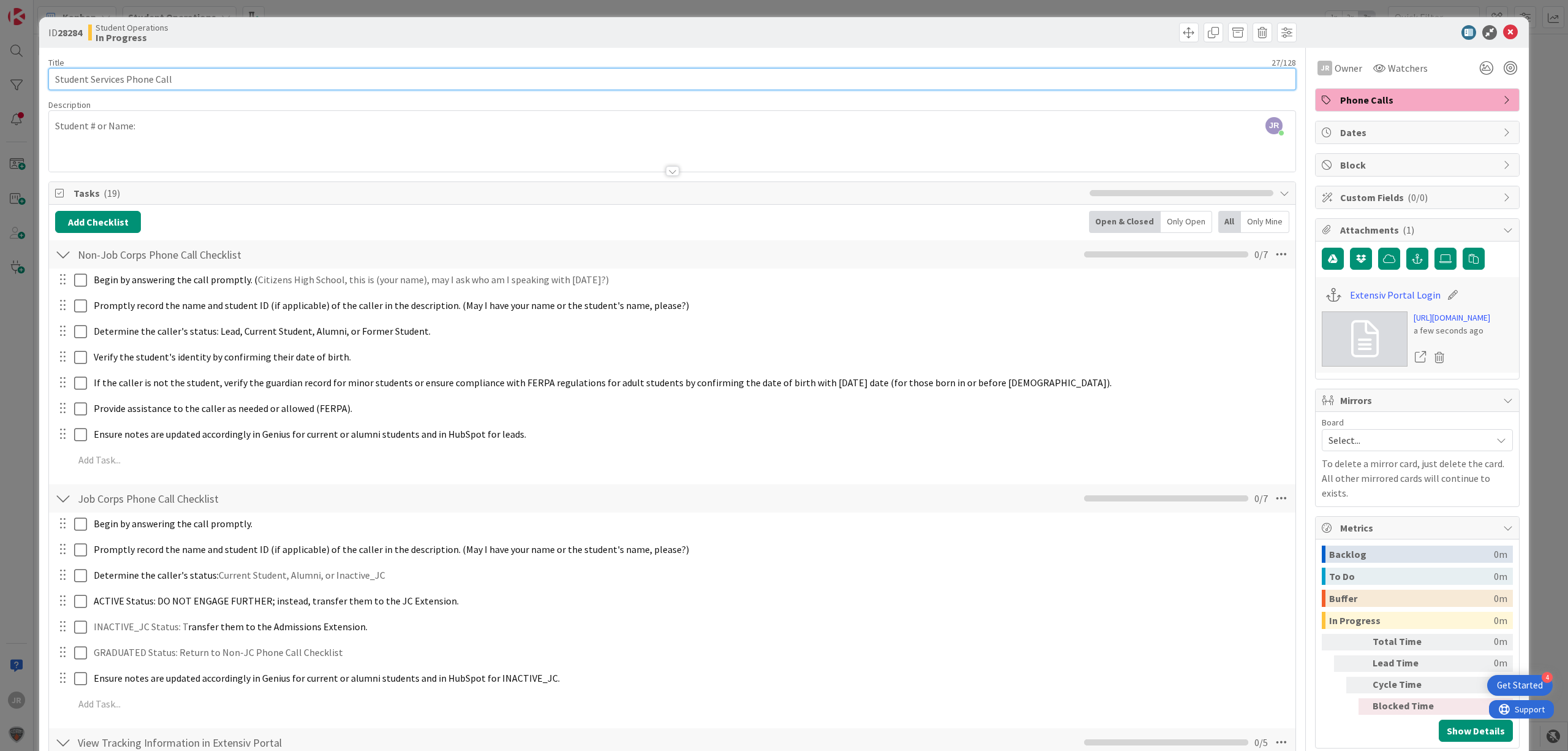
click at [569, 86] on input "Student Services Phone Call" at bounding box center [672, 79] width 1247 height 22
type input "Student Services Phone Call - [PERSON_NAME]"
click at [301, 8] on div "ID 28284 Student Operations In Progress Title 44 / 128 Student Services Phone C…" at bounding box center [784, 375] width 1568 height 751
